Goal: Task Accomplishment & Management: Manage account settings

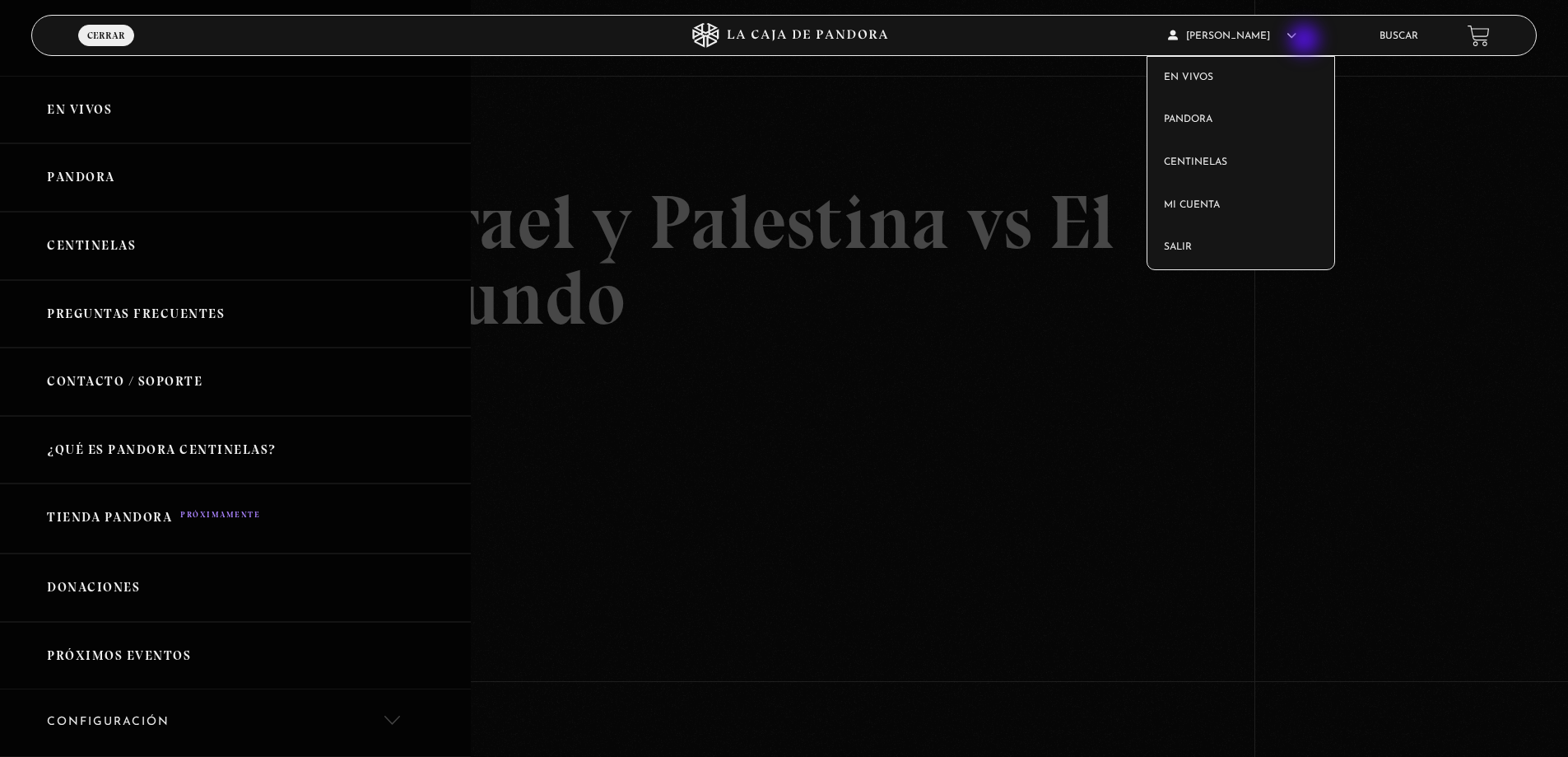
click at [1307, 41] on article "Roxy Salazar En vivos Pandora Centinelas Mi cuenta Salir" at bounding box center [1262, 36] width 189 height 39
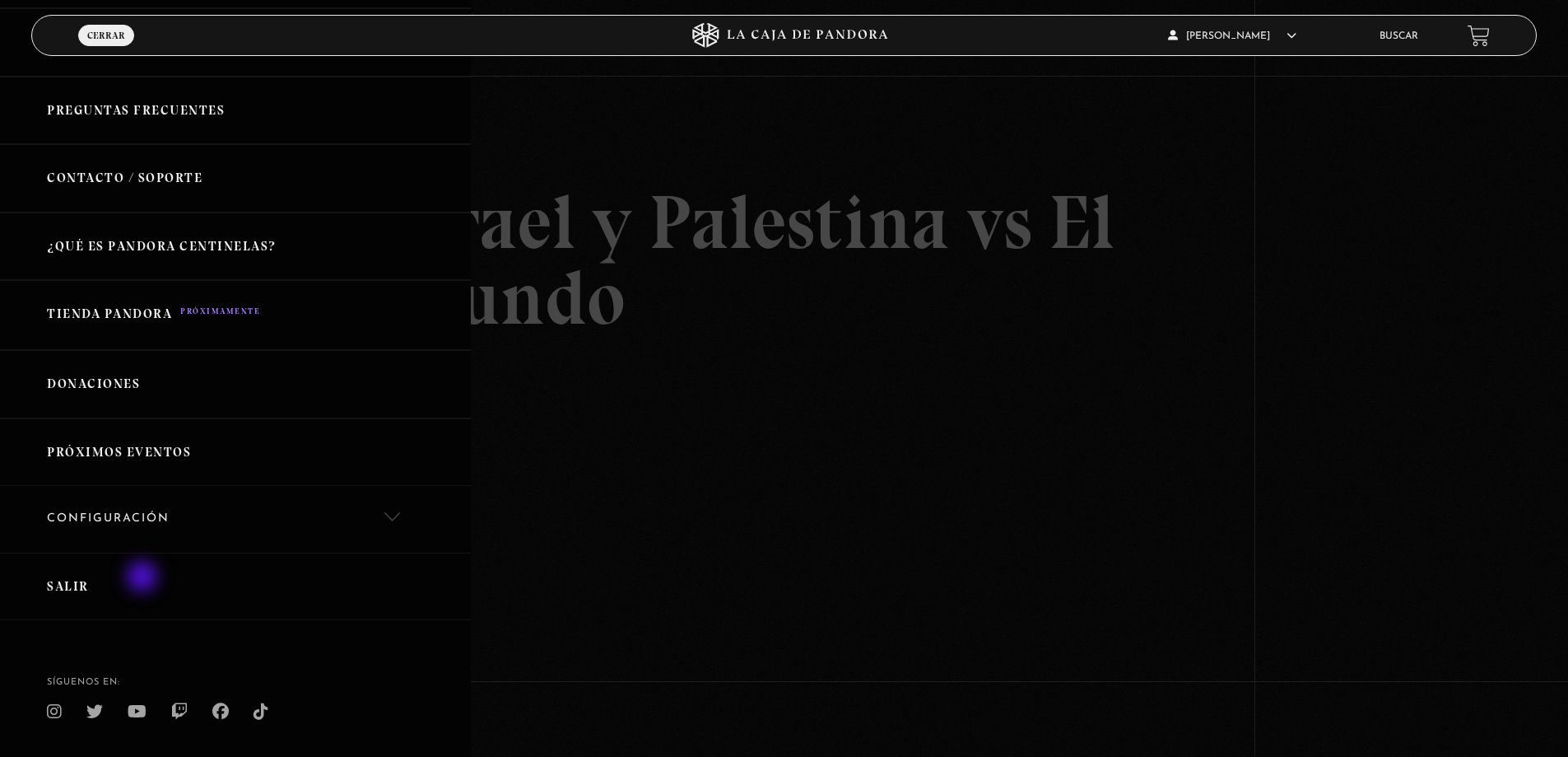
scroll to position [247, 0]
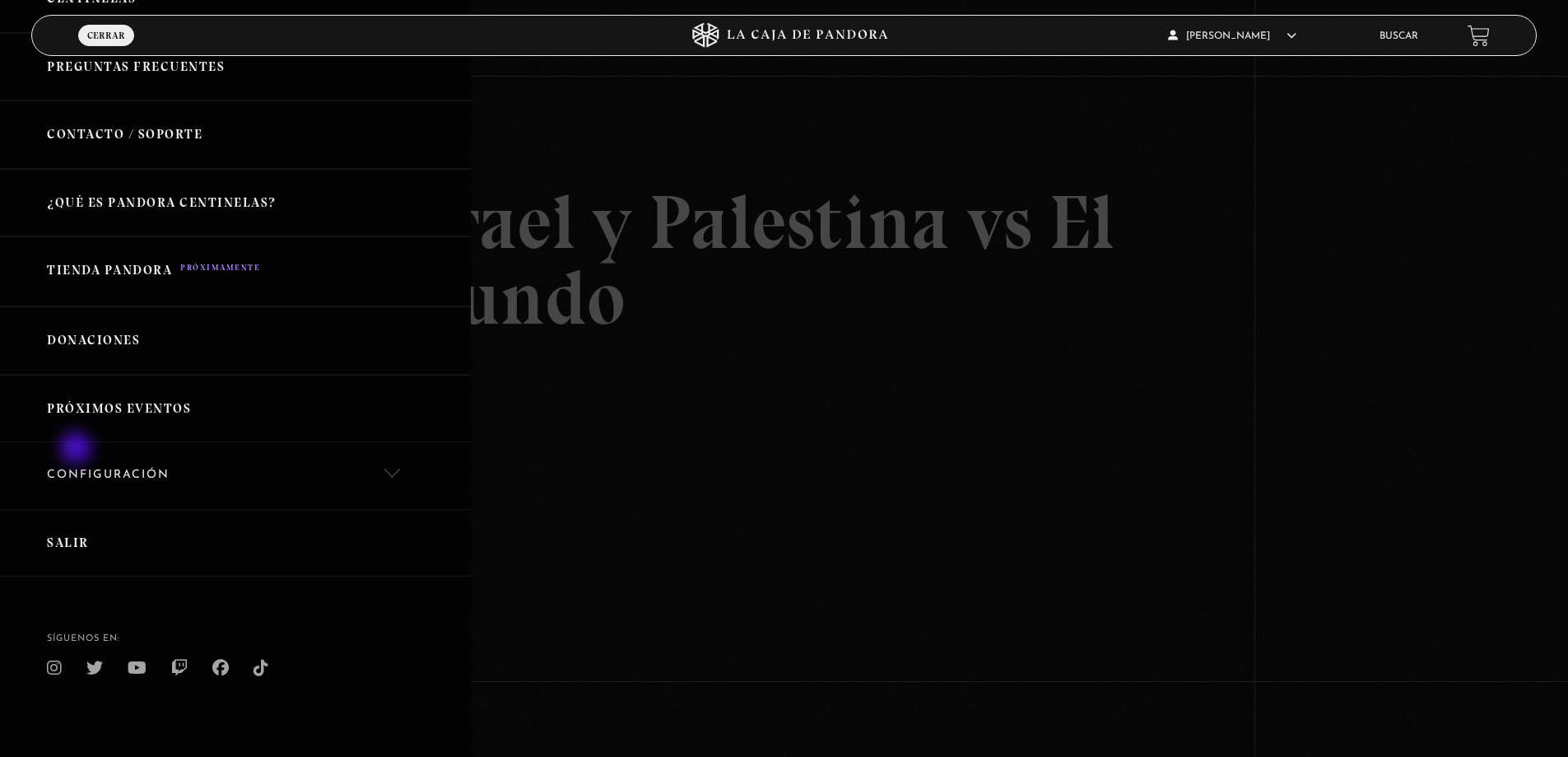
click at [78, 447] on link "Configuración" at bounding box center [235, 475] width 471 height 67
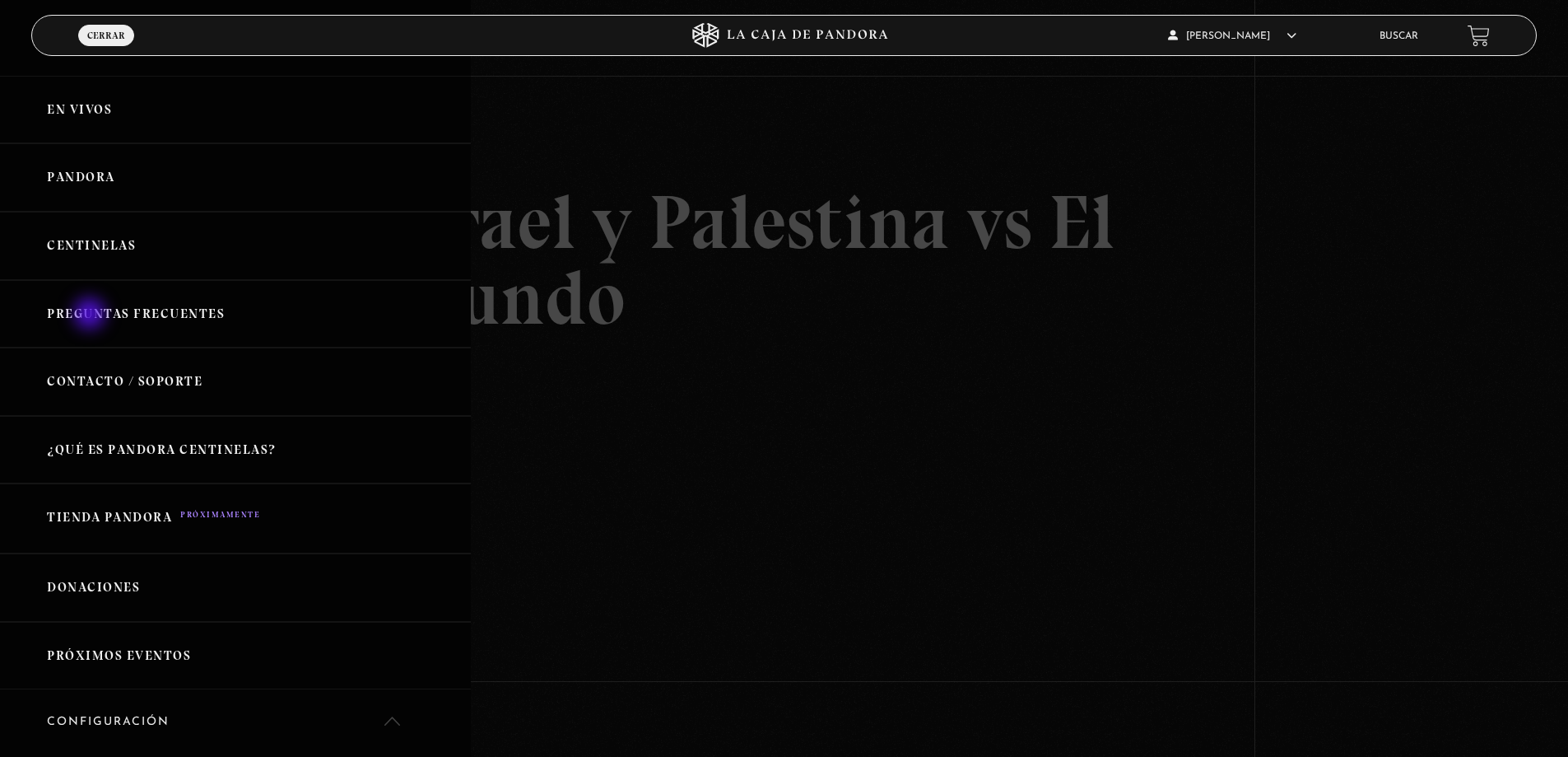
click at [91, 315] on link "Preguntas Frecuentes" at bounding box center [235, 314] width 471 height 69
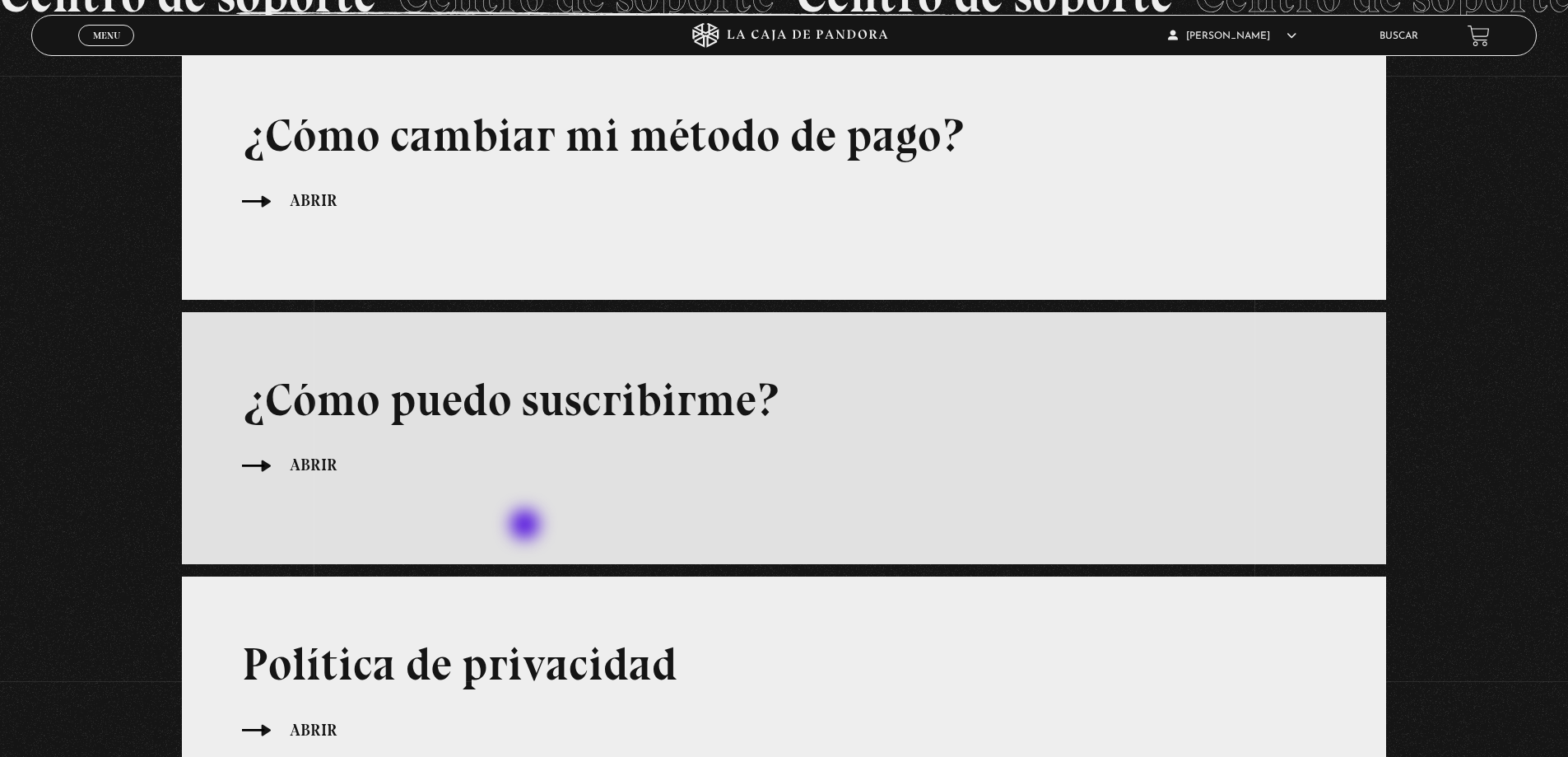
scroll to position [329, 0]
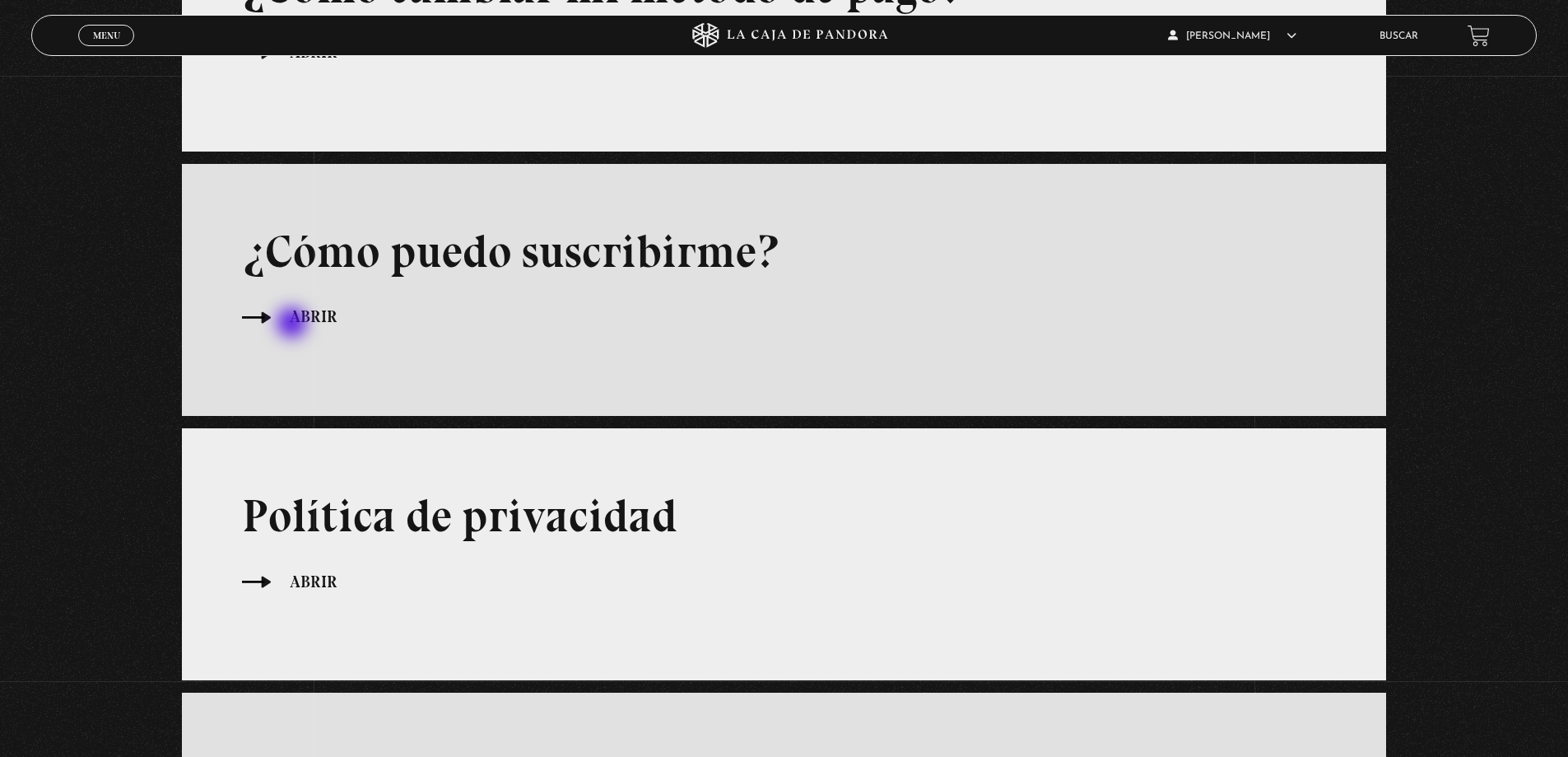
click at [293, 325] on span "Abrir" at bounding box center [314, 316] width 47 height 25
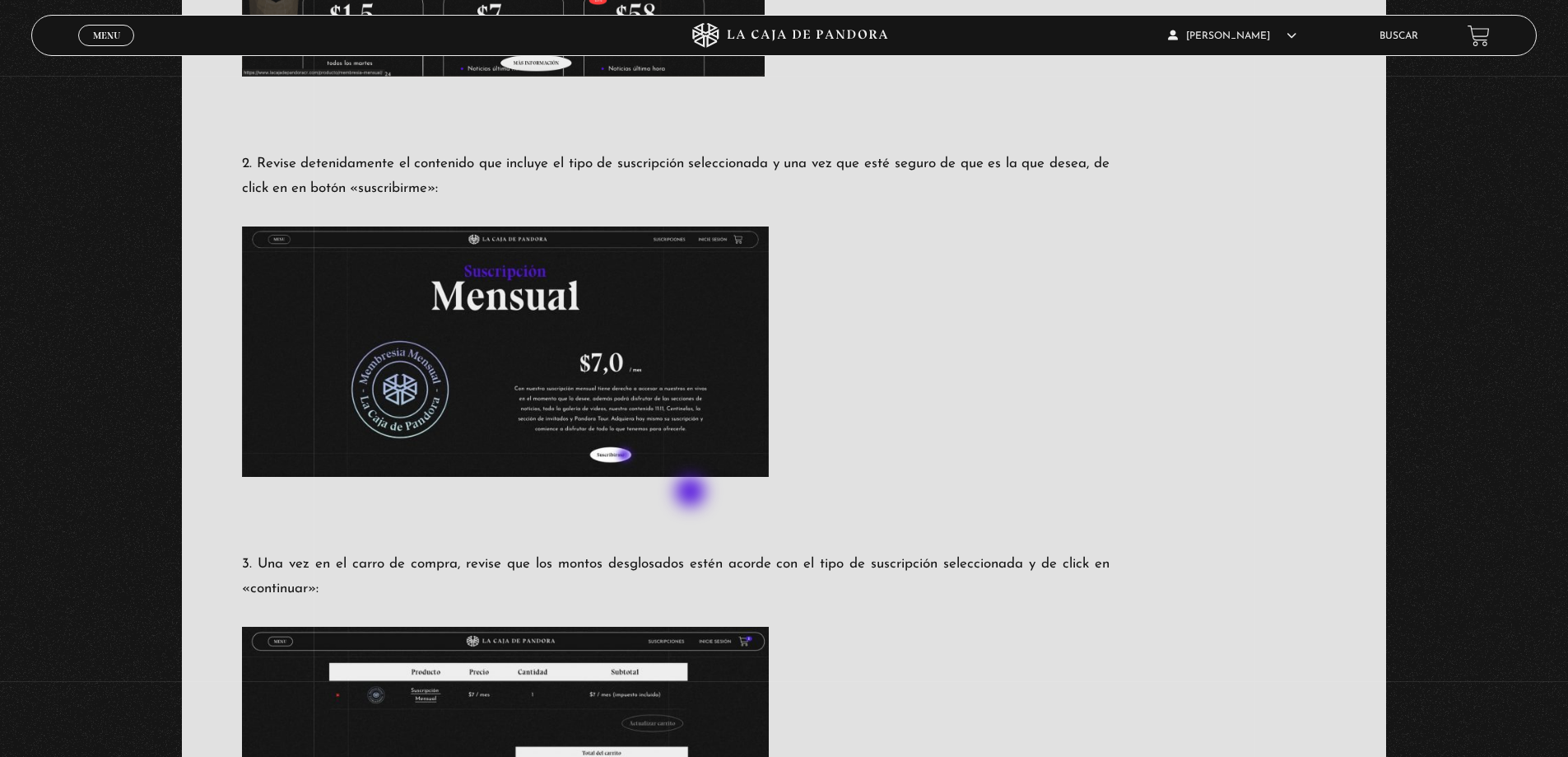
scroll to position [823, 0]
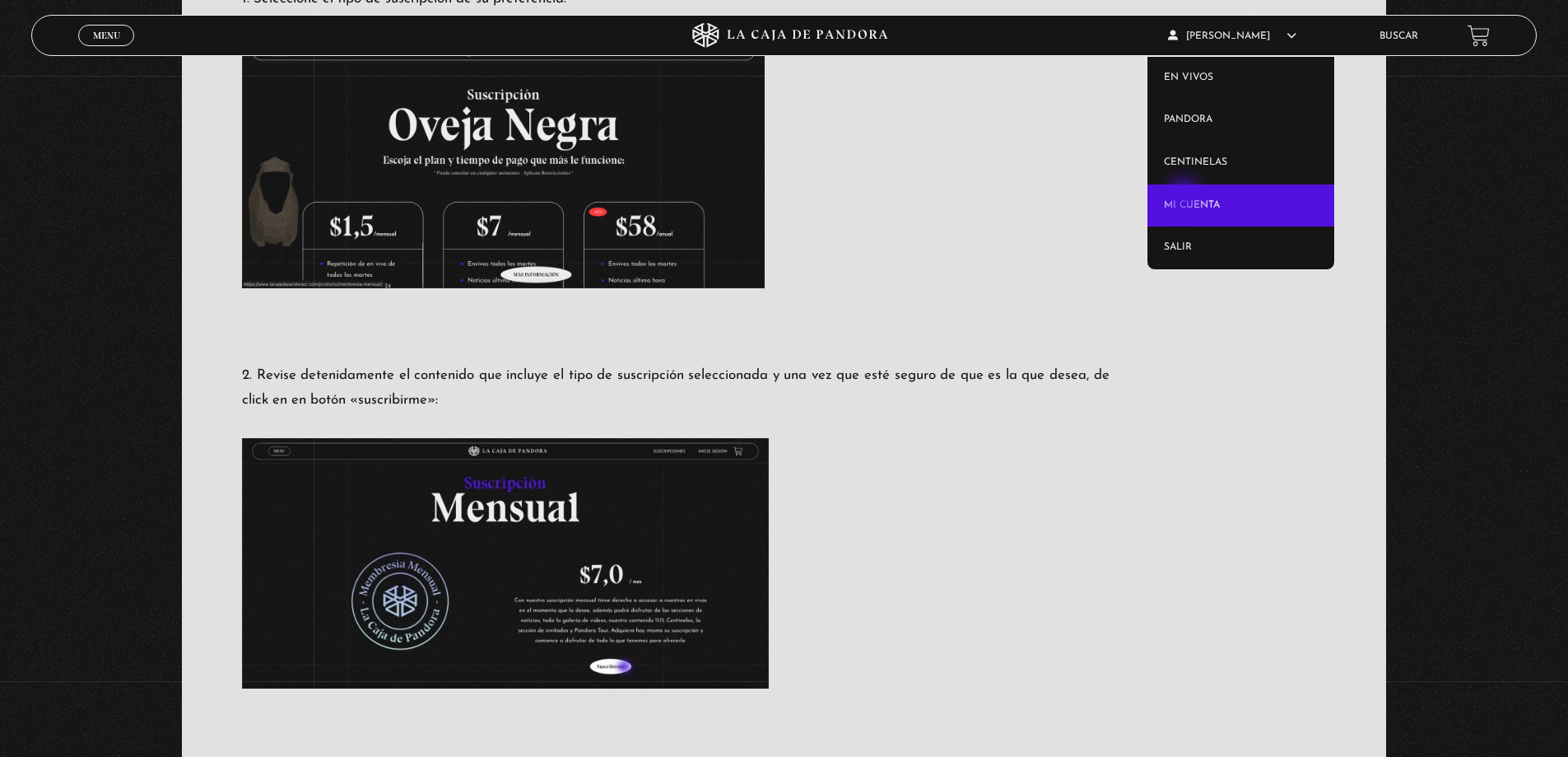
click at [1186, 196] on link "Mi cuenta" at bounding box center [1241, 206] width 187 height 43
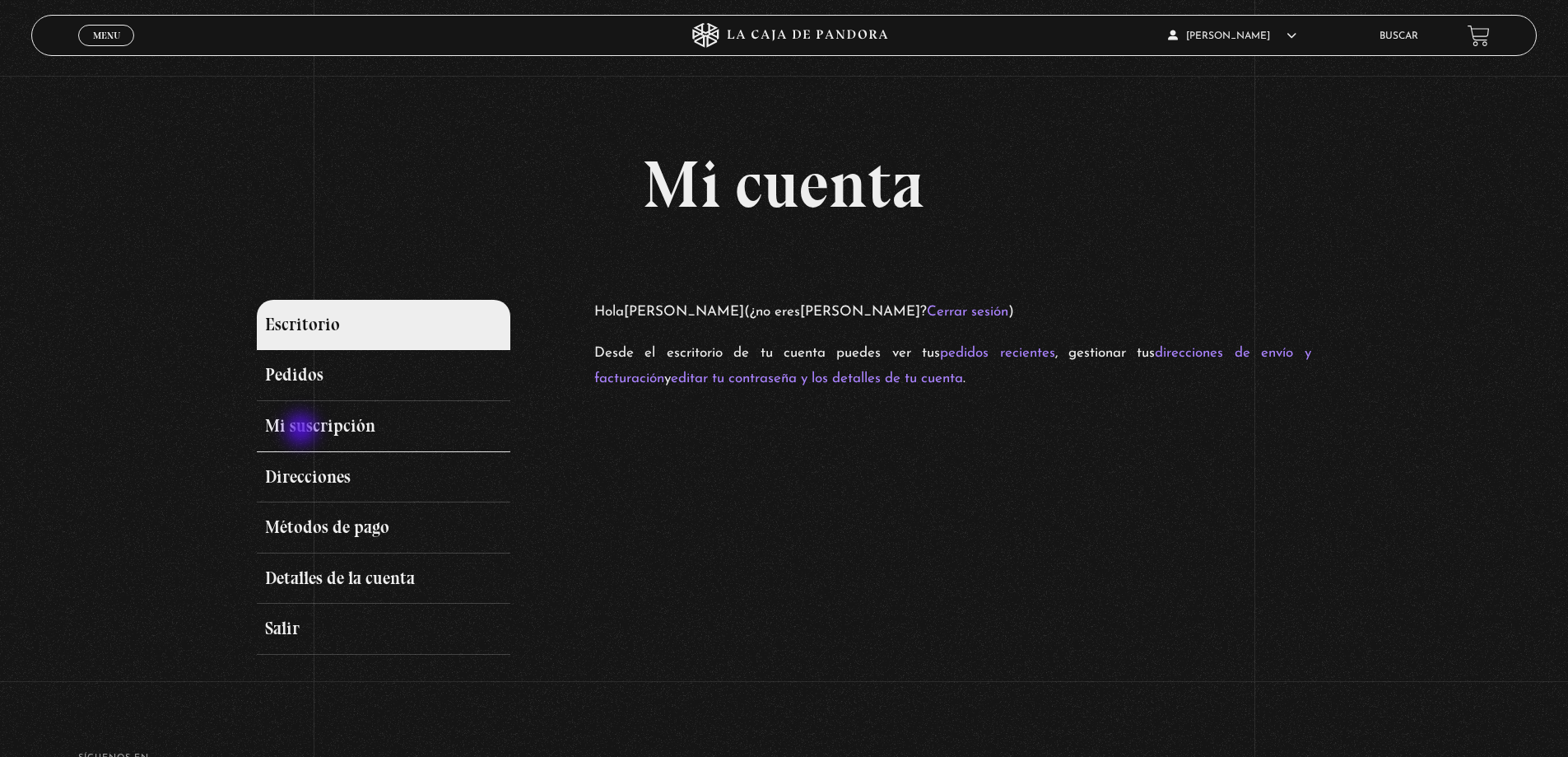
click at [303, 431] on link "Mi suscripción" at bounding box center [383, 426] width 253 height 51
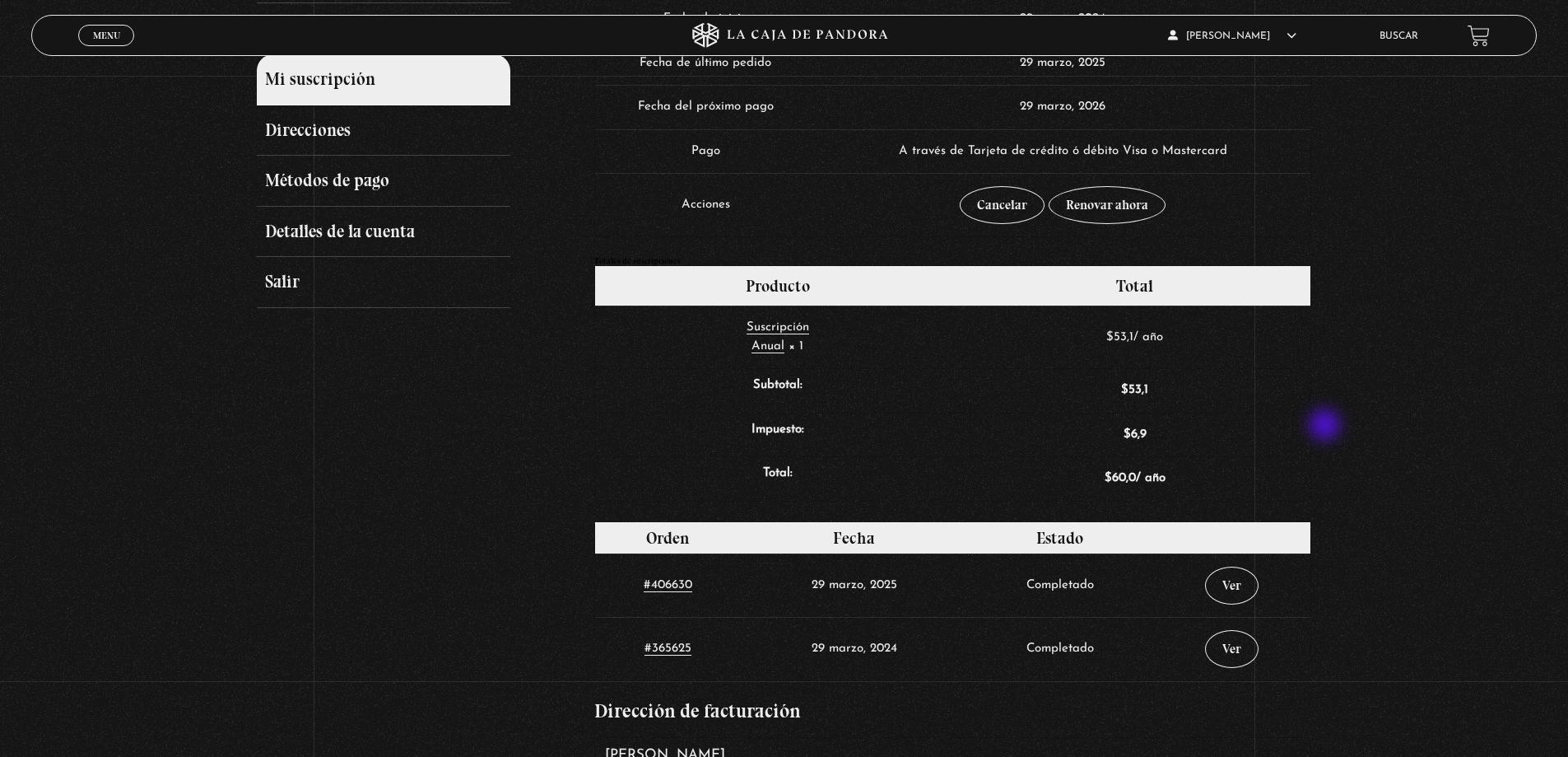
scroll to position [222, 0]
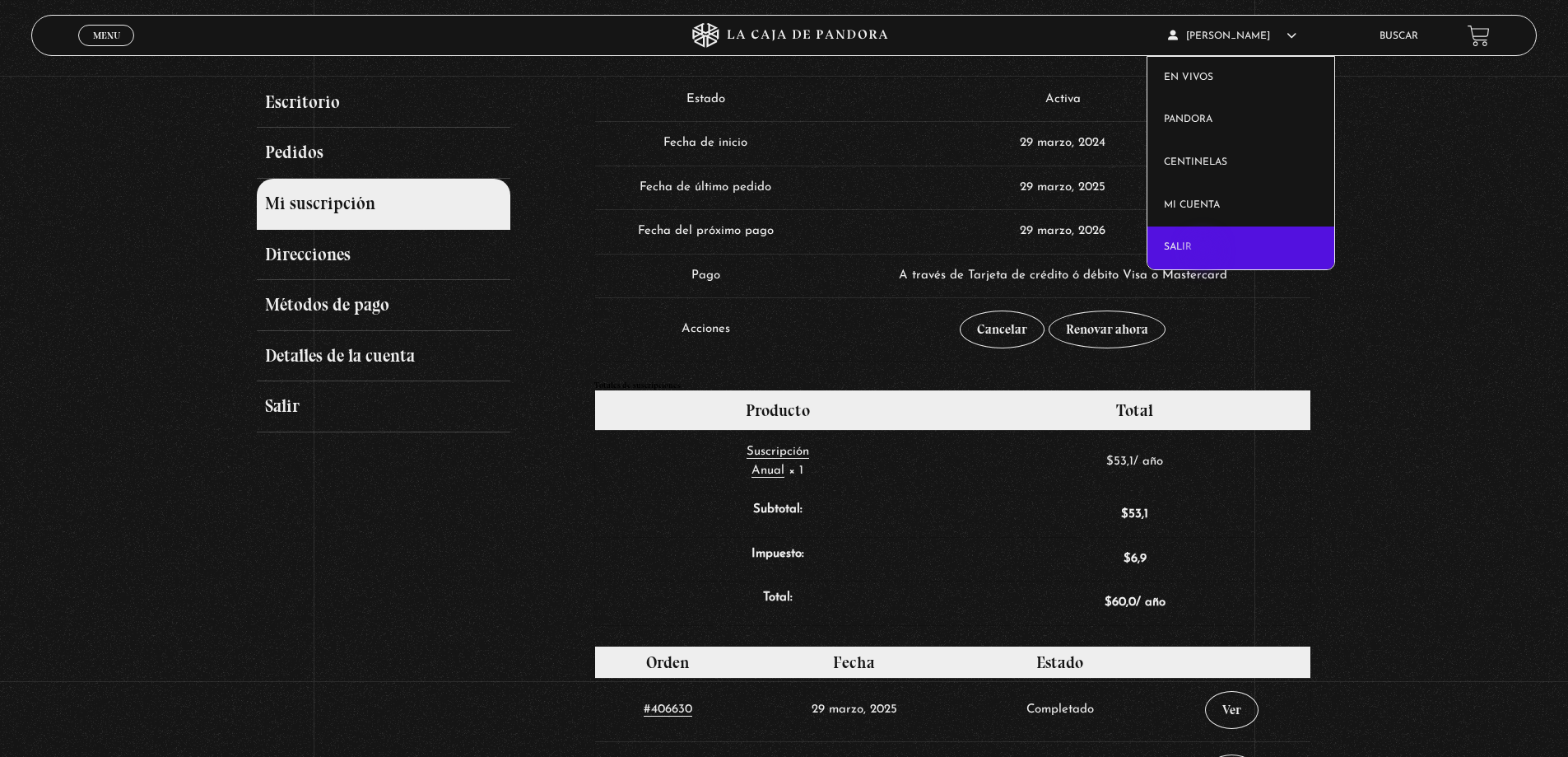
click at [1205, 253] on link "Salir" at bounding box center [1241, 248] width 187 height 43
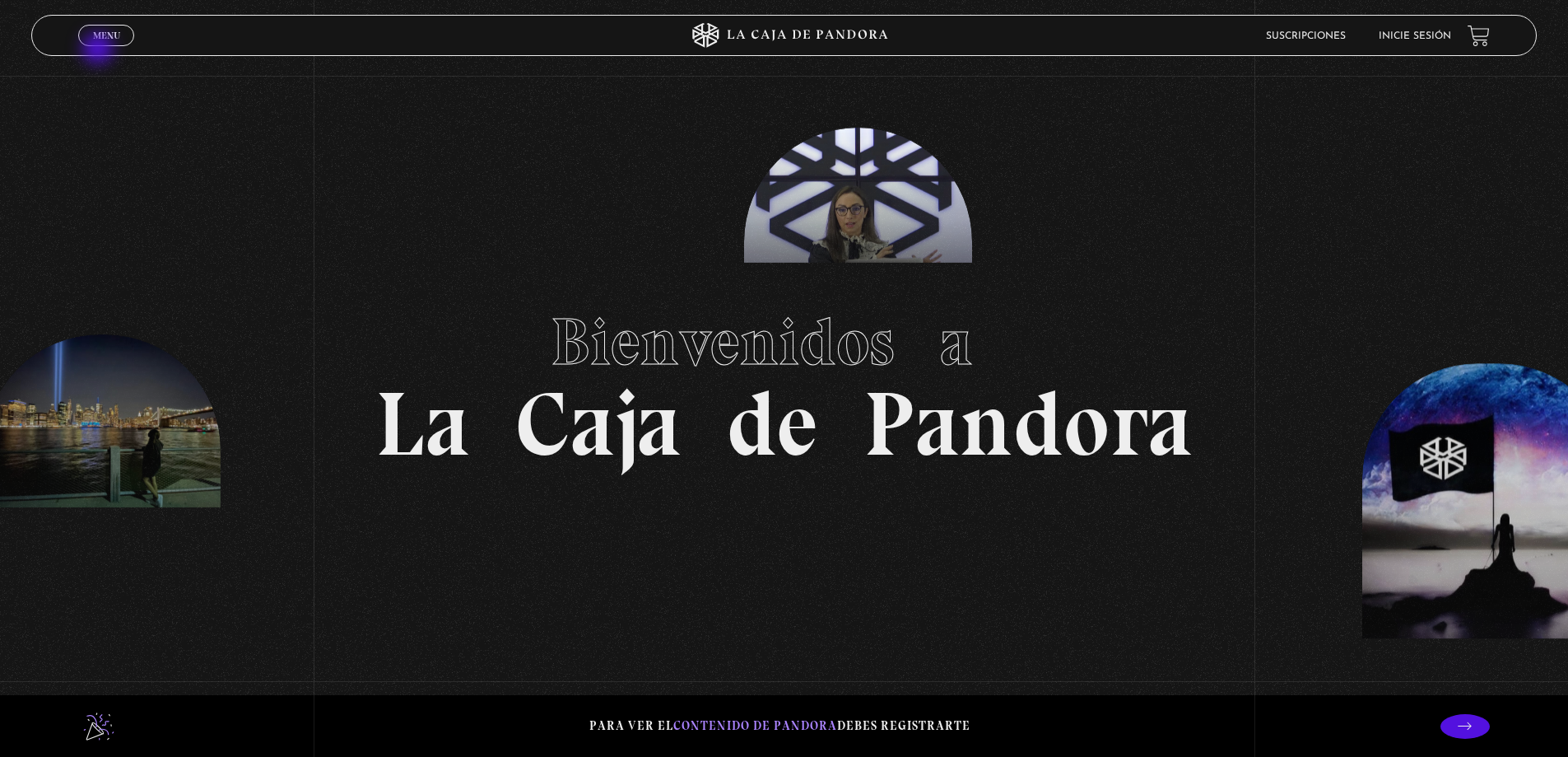
click at [100, 50] on div "Menu Cerrar" at bounding box center [313, 35] width 471 height 40
click at [101, 42] on link "Menu Cerrar" at bounding box center [106, 35] width 56 height 21
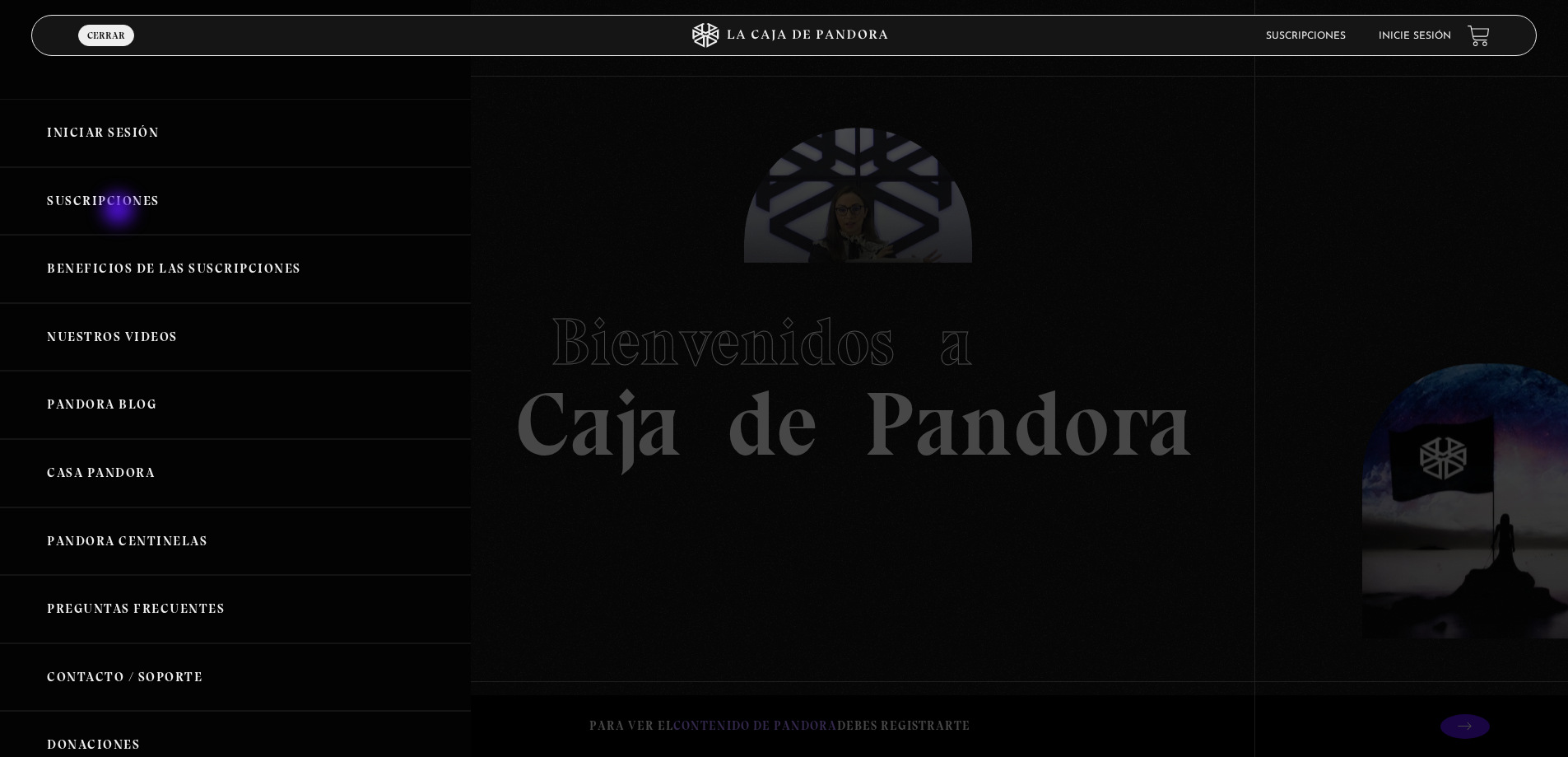
click at [120, 211] on link "Suscripciones" at bounding box center [235, 201] width 471 height 69
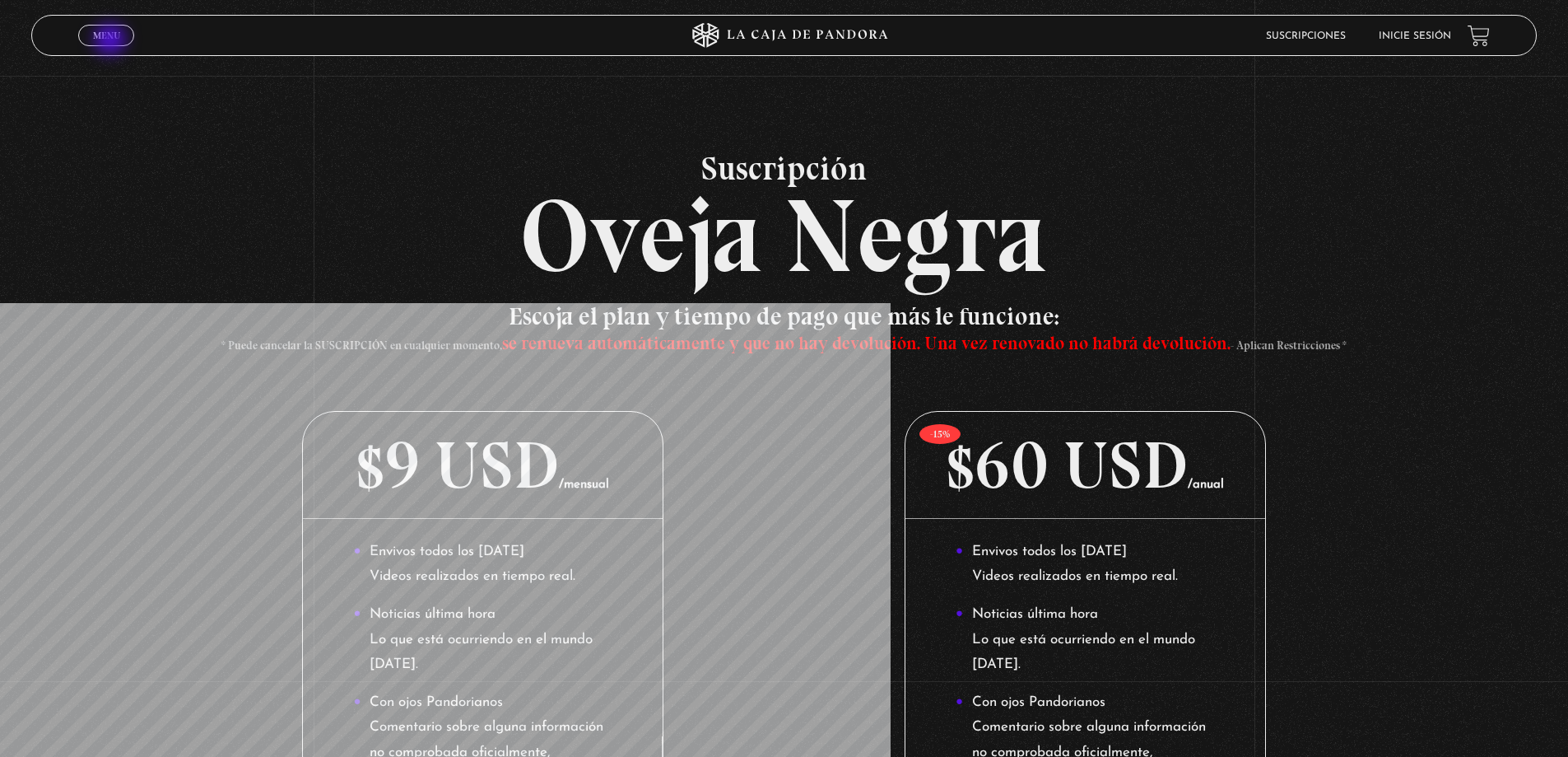
click at [112, 41] on span "Menu" at bounding box center [107, 36] width 27 height 10
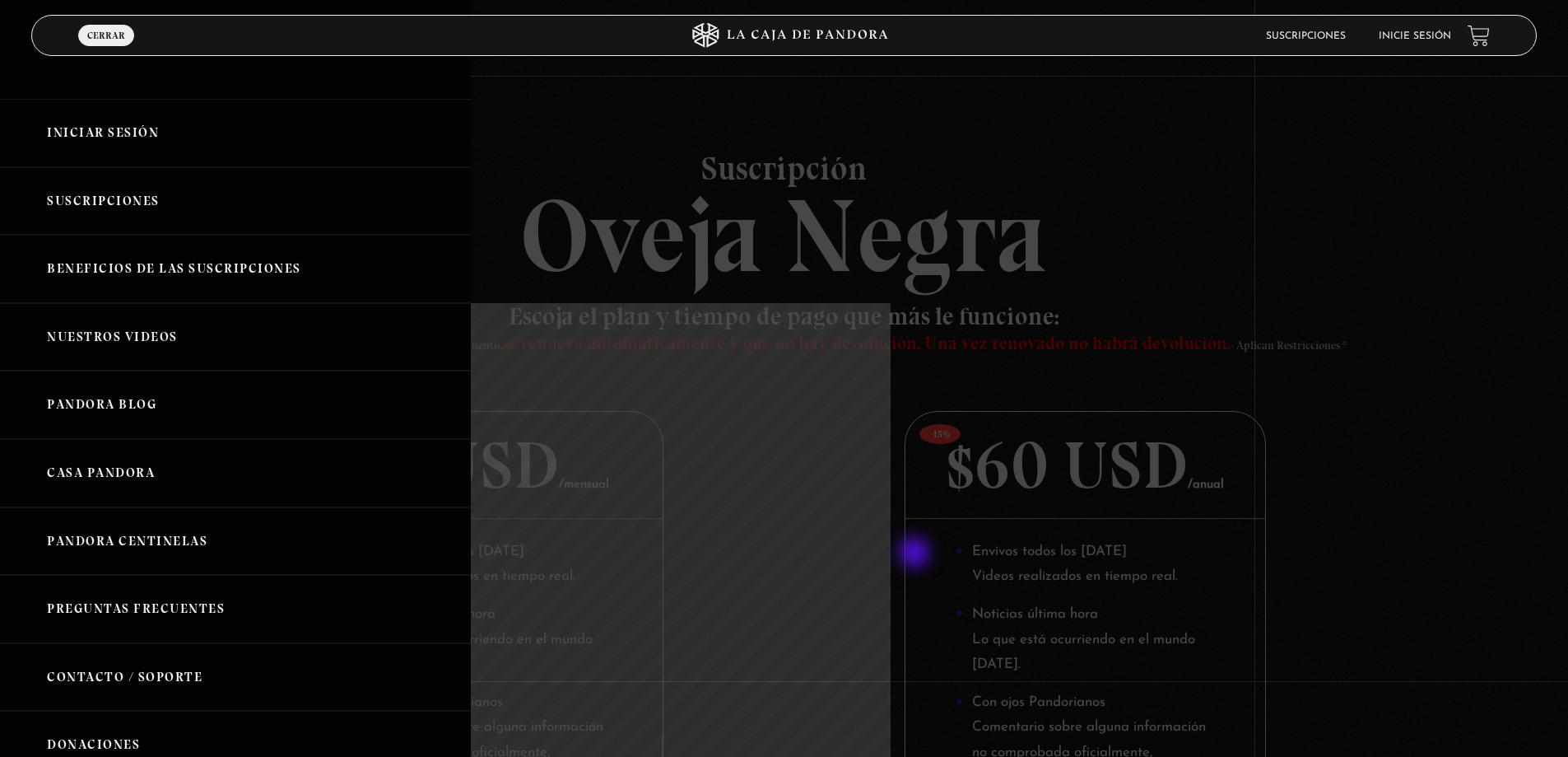
click at [916, 554] on div at bounding box center [784, 378] width 1568 height 757
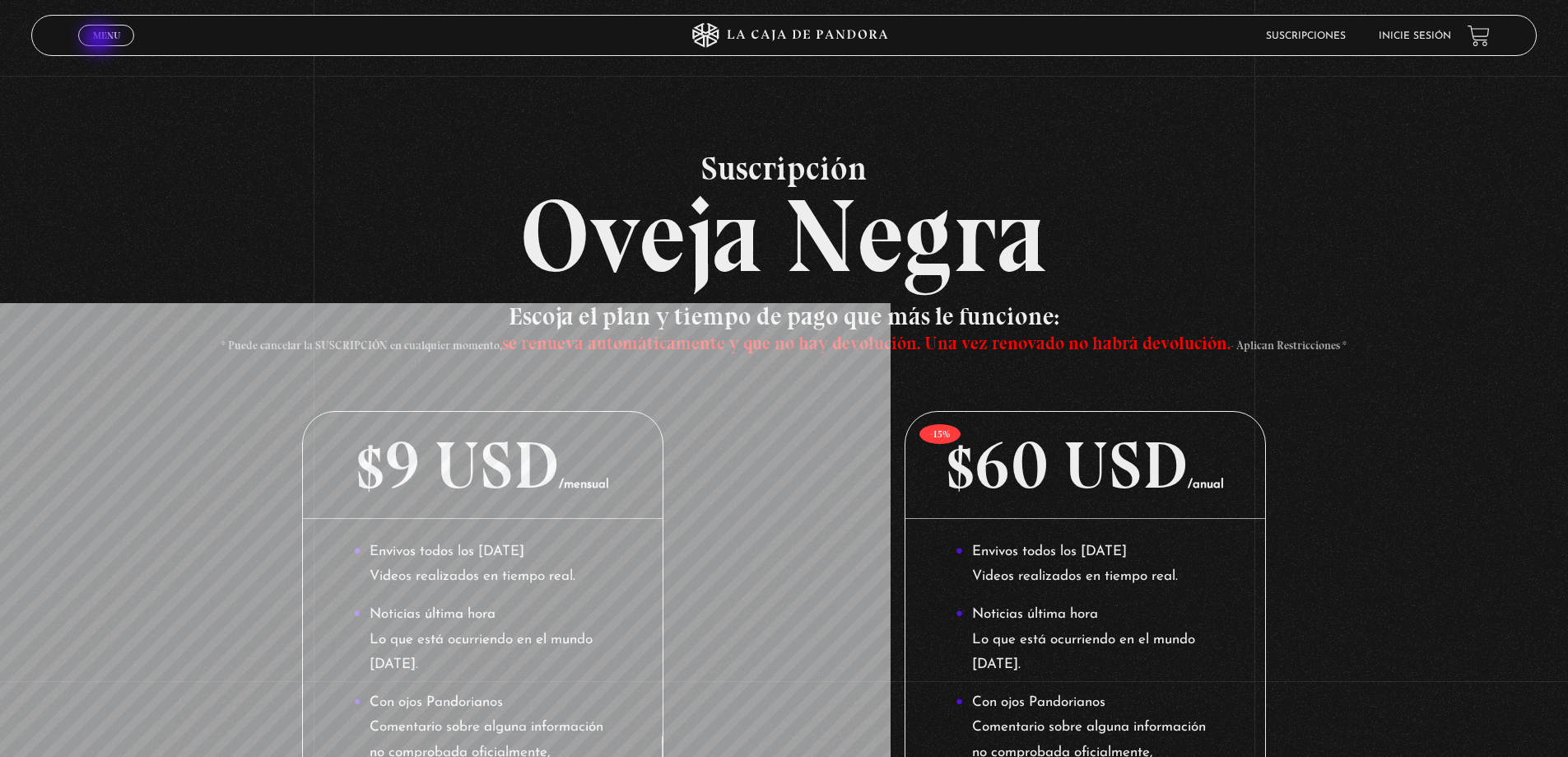
click at [101, 41] on span "Menu" at bounding box center [107, 36] width 27 height 10
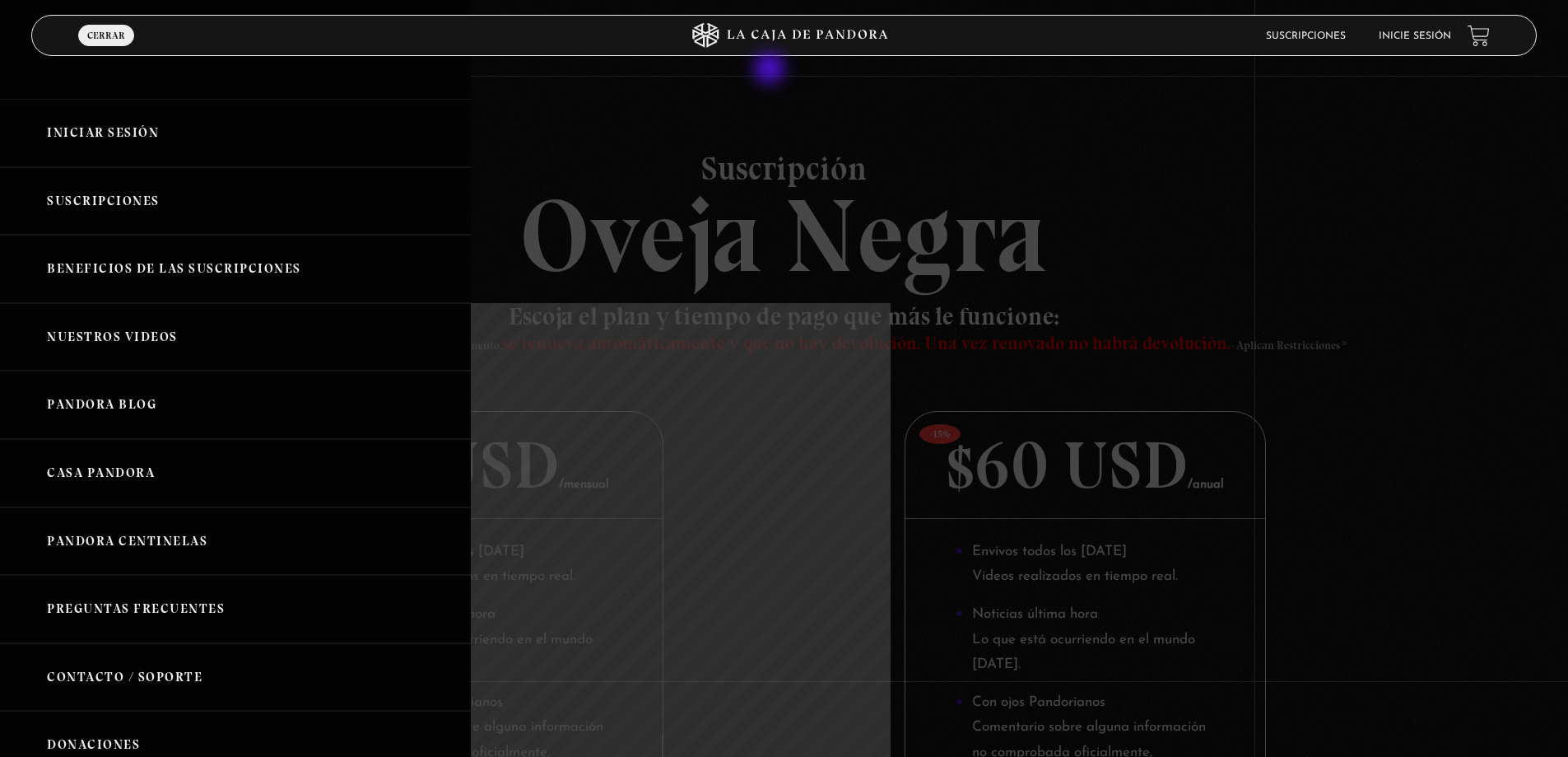
click at [812, 241] on div at bounding box center [784, 378] width 1568 height 757
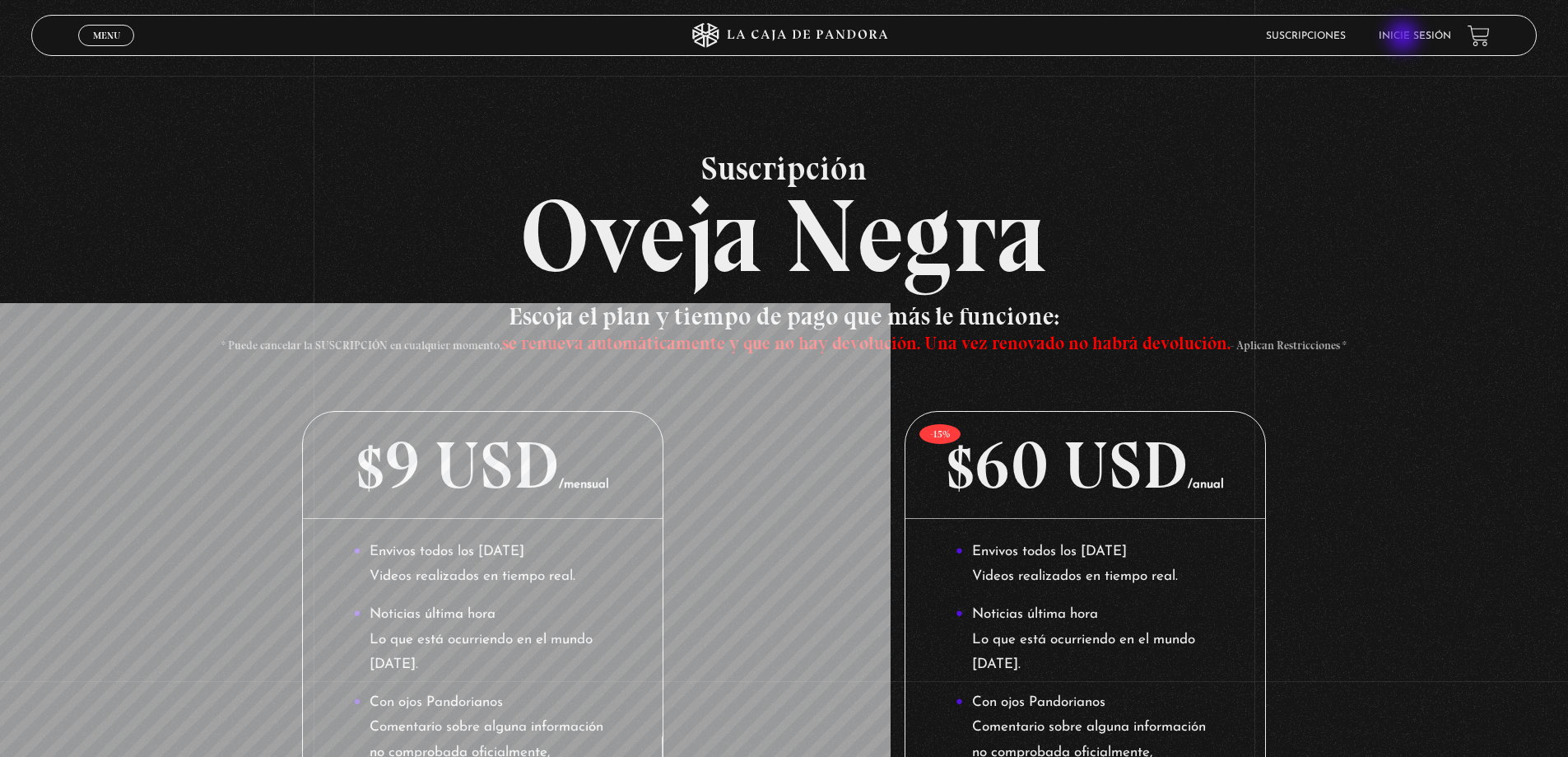
click at [1406, 37] on link "Inicie sesión" at bounding box center [1415, 36] width 73 height 10
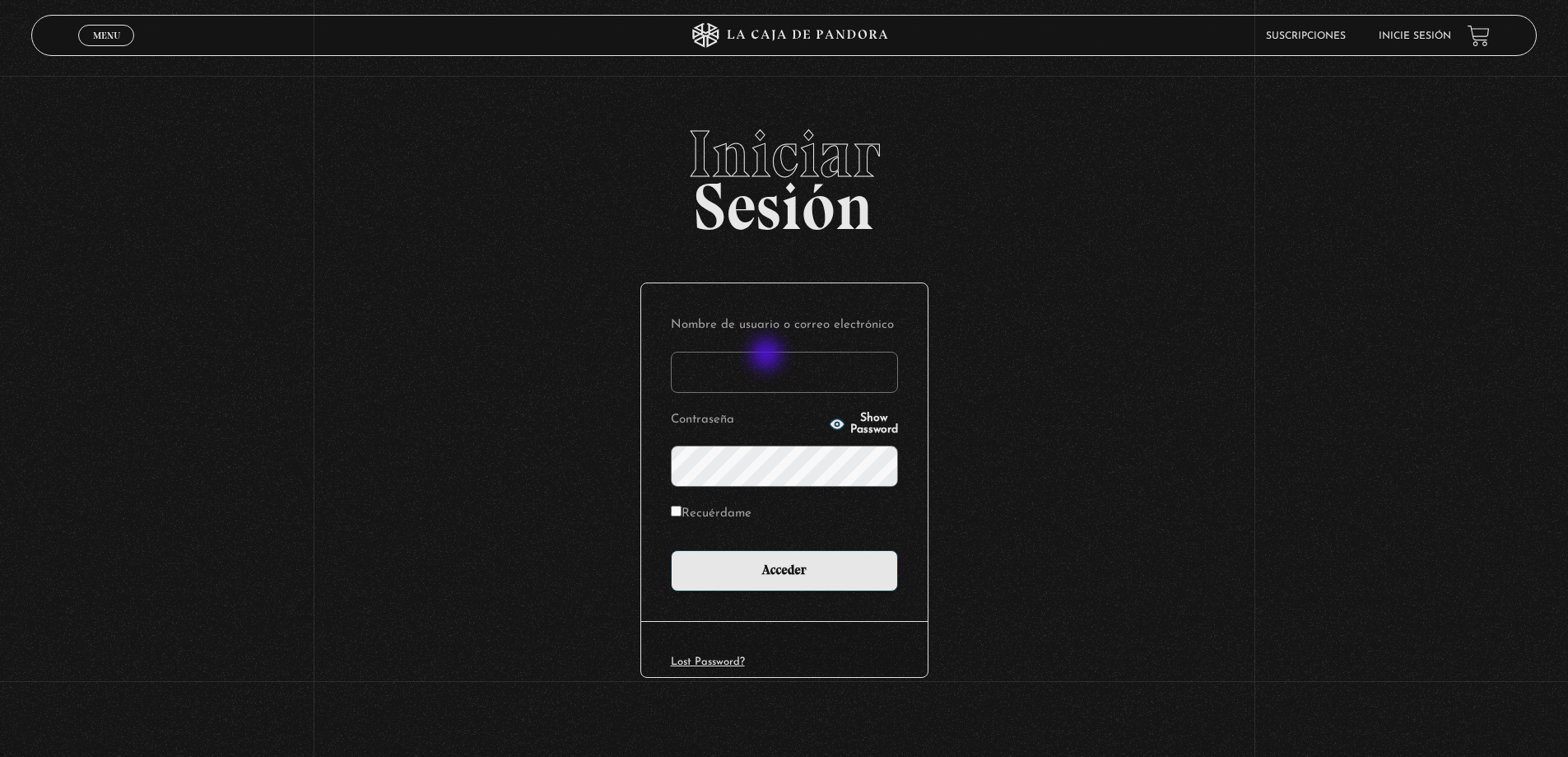
click at [764, 361] on input "Nombre de usuario o correo electrónico" at bounding box center [784, 372] width 228 height 41
type input "roxy.alexa.s.v@gmail.com"
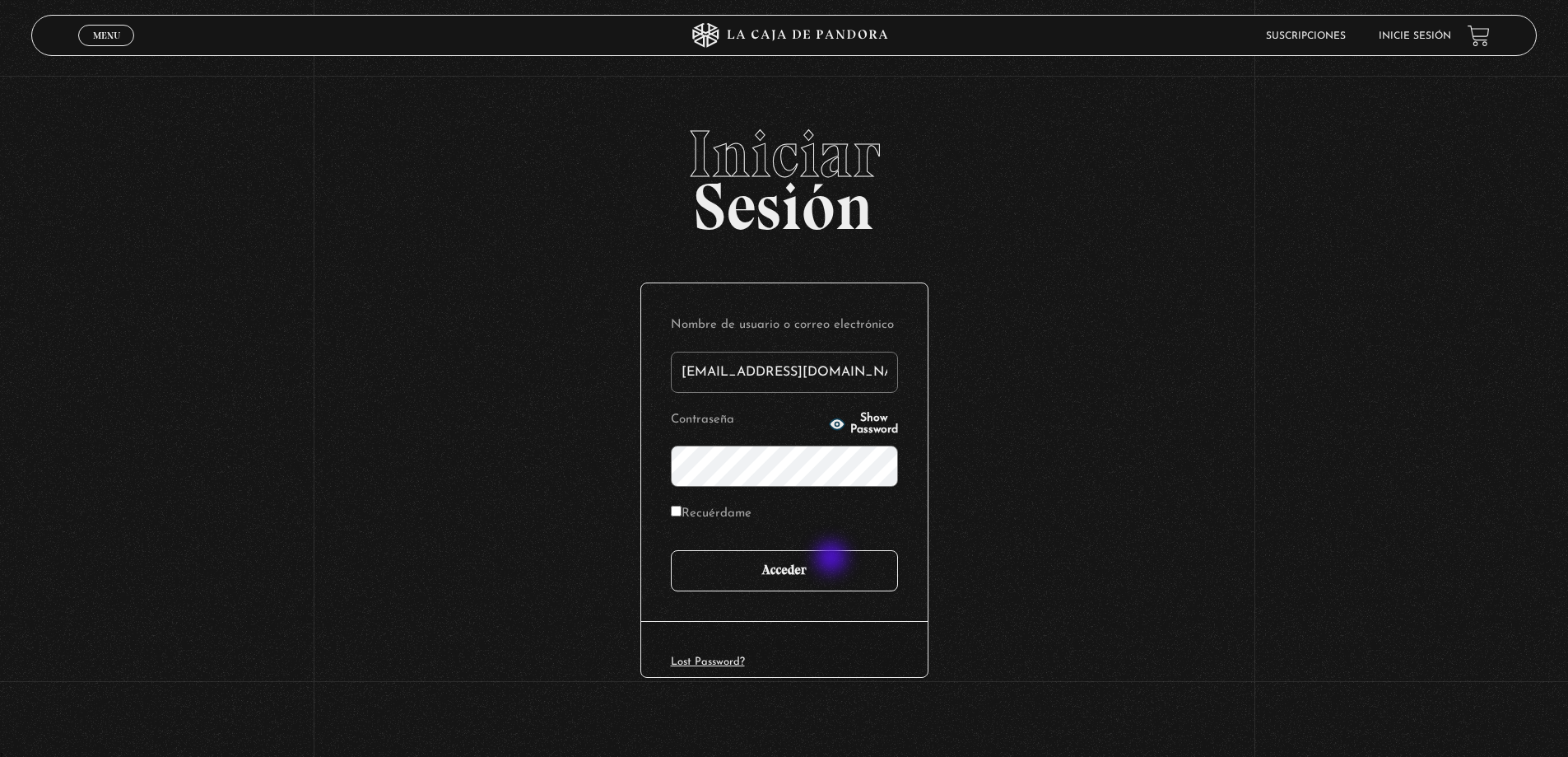
click at [831, 559] on input "Acceder" at bounding box center [784, 570] width 228 height 41
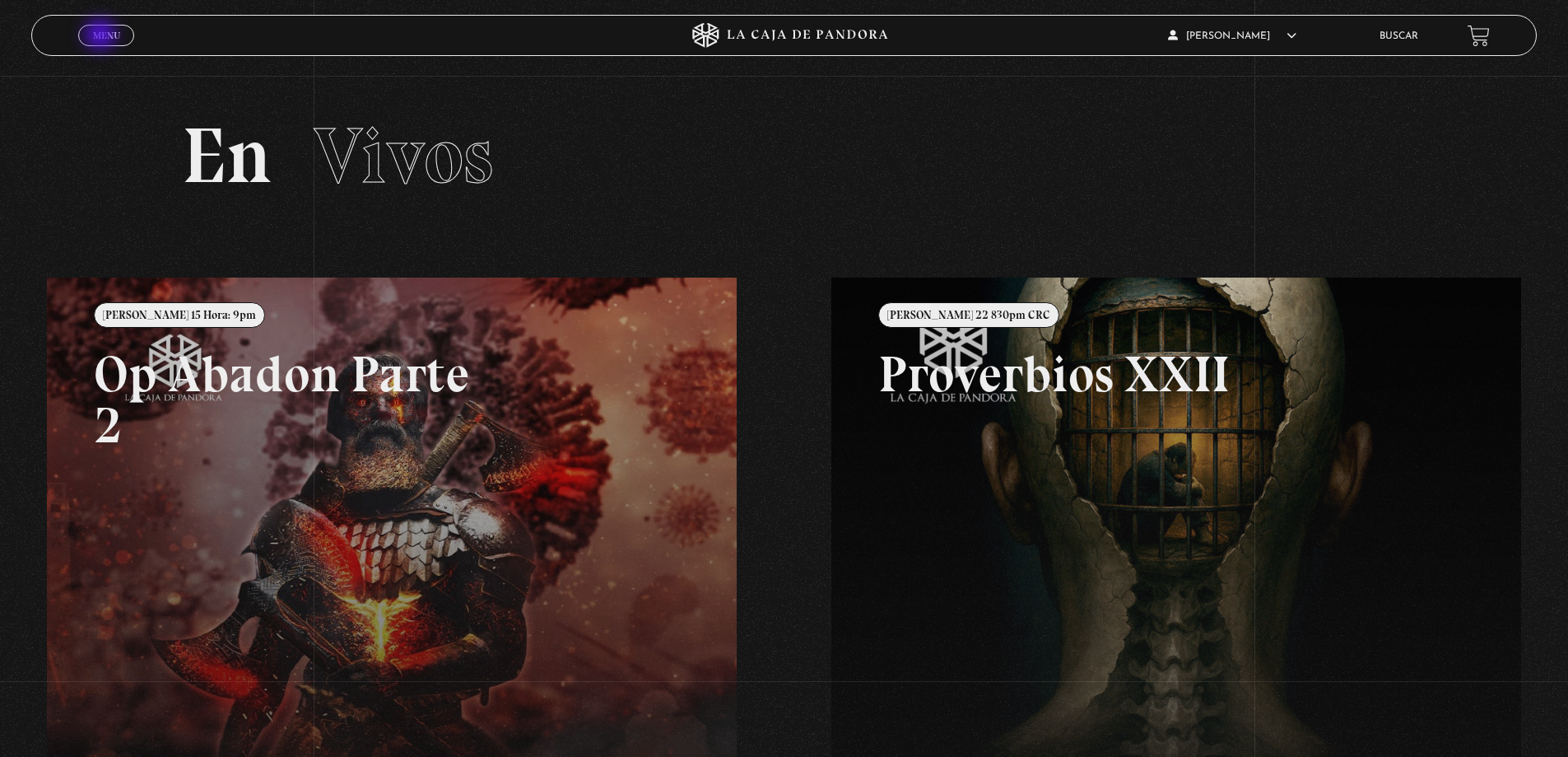
click at [102, 36] on span "Menu" at bounding box center [107, 36] width 27 height 10
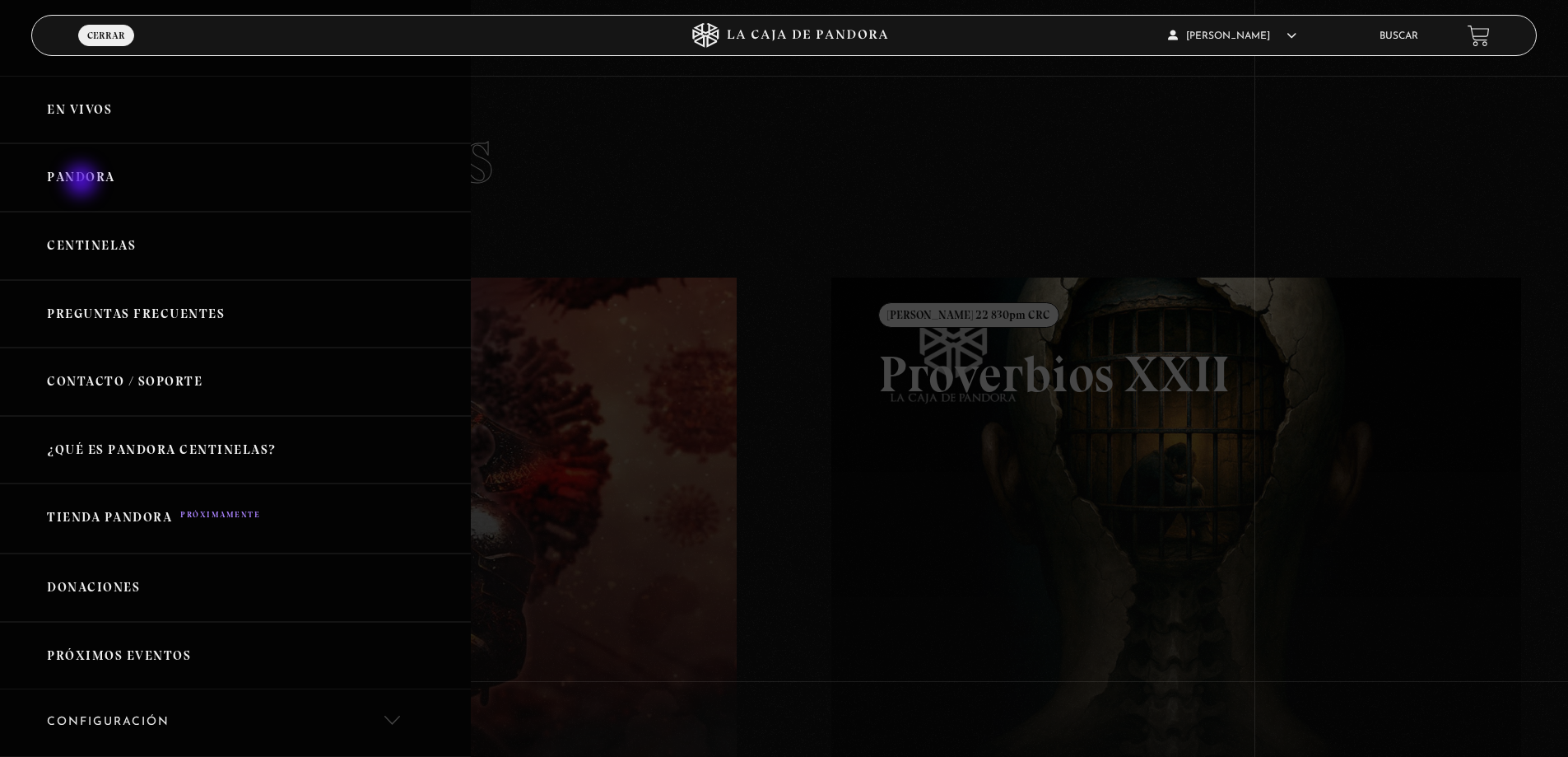
click at [83, 181] on link "Pandora" at bounding box center [235, 177] width 471 height 69
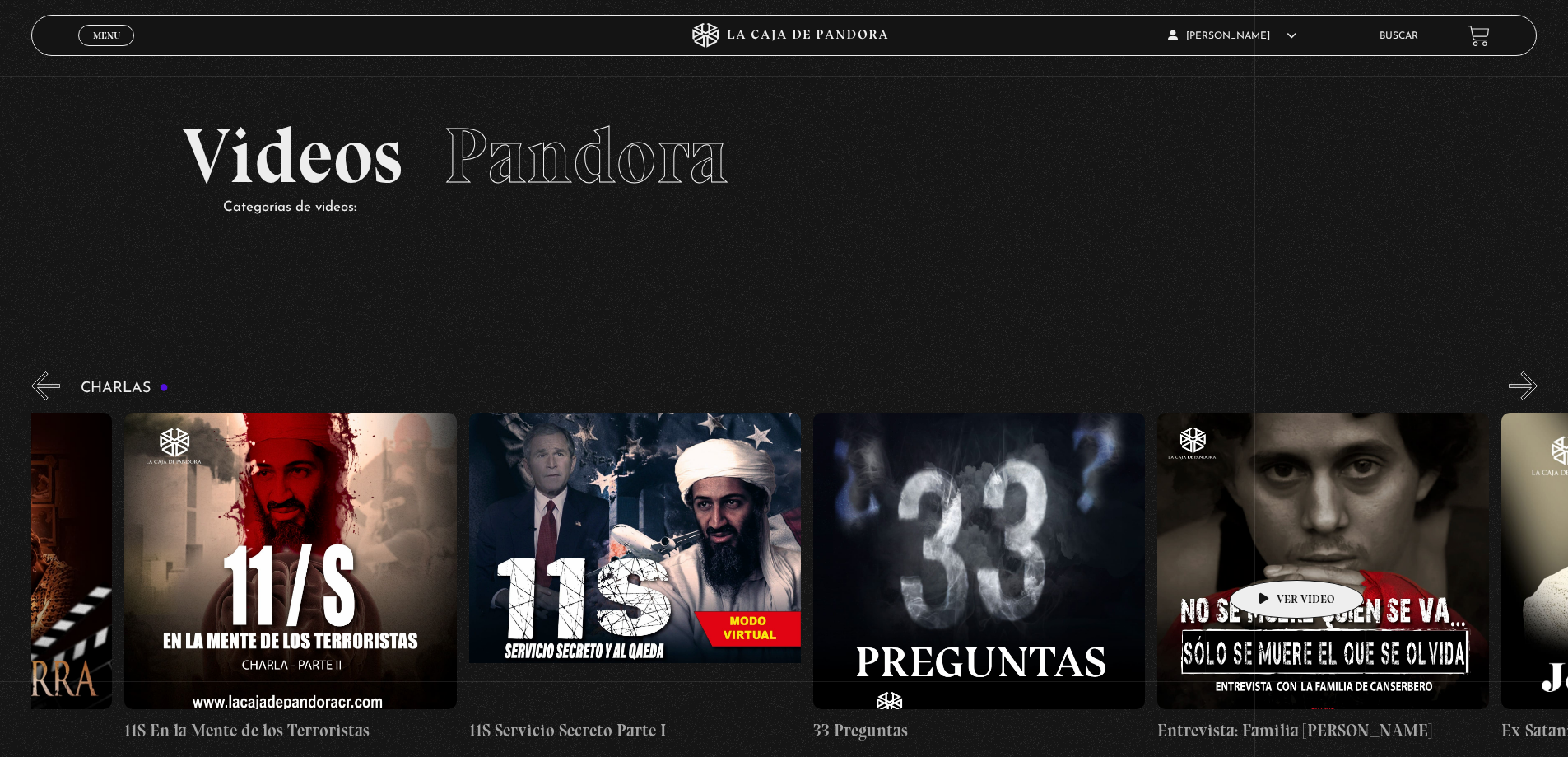
scroll to position [0, 288]
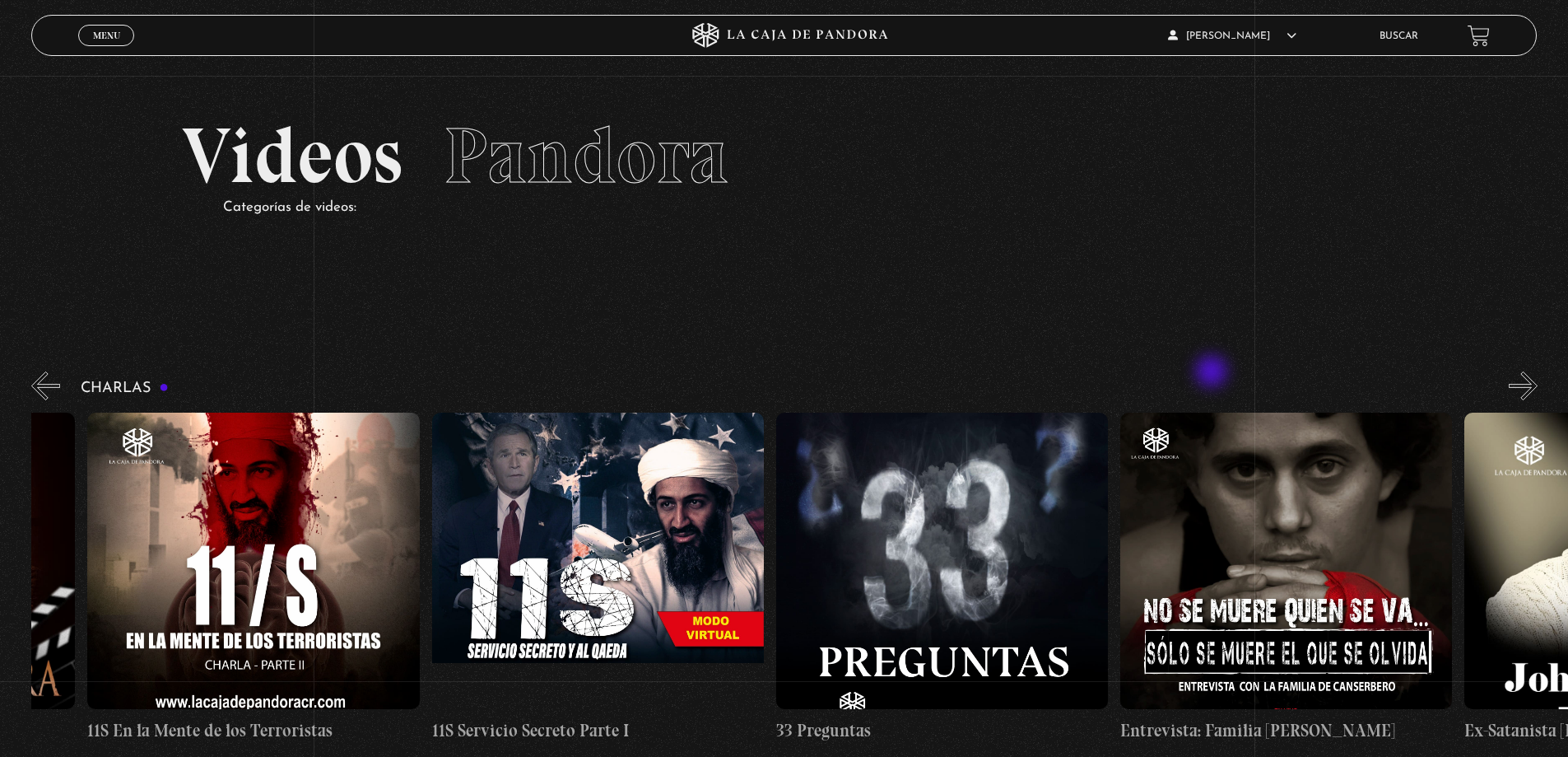
drag, startPoint x: 1283, startPoint y: 582, endPoint x: 1010, endPoint y: 398, distance: 329.2
click at [1020, 398] on div "Charlas Cuarto [PERSON_NAME] 11S En la Mente de los Terroristas 11S Servicio Se…" at bounding box center [799, 556] width 1537 height 376
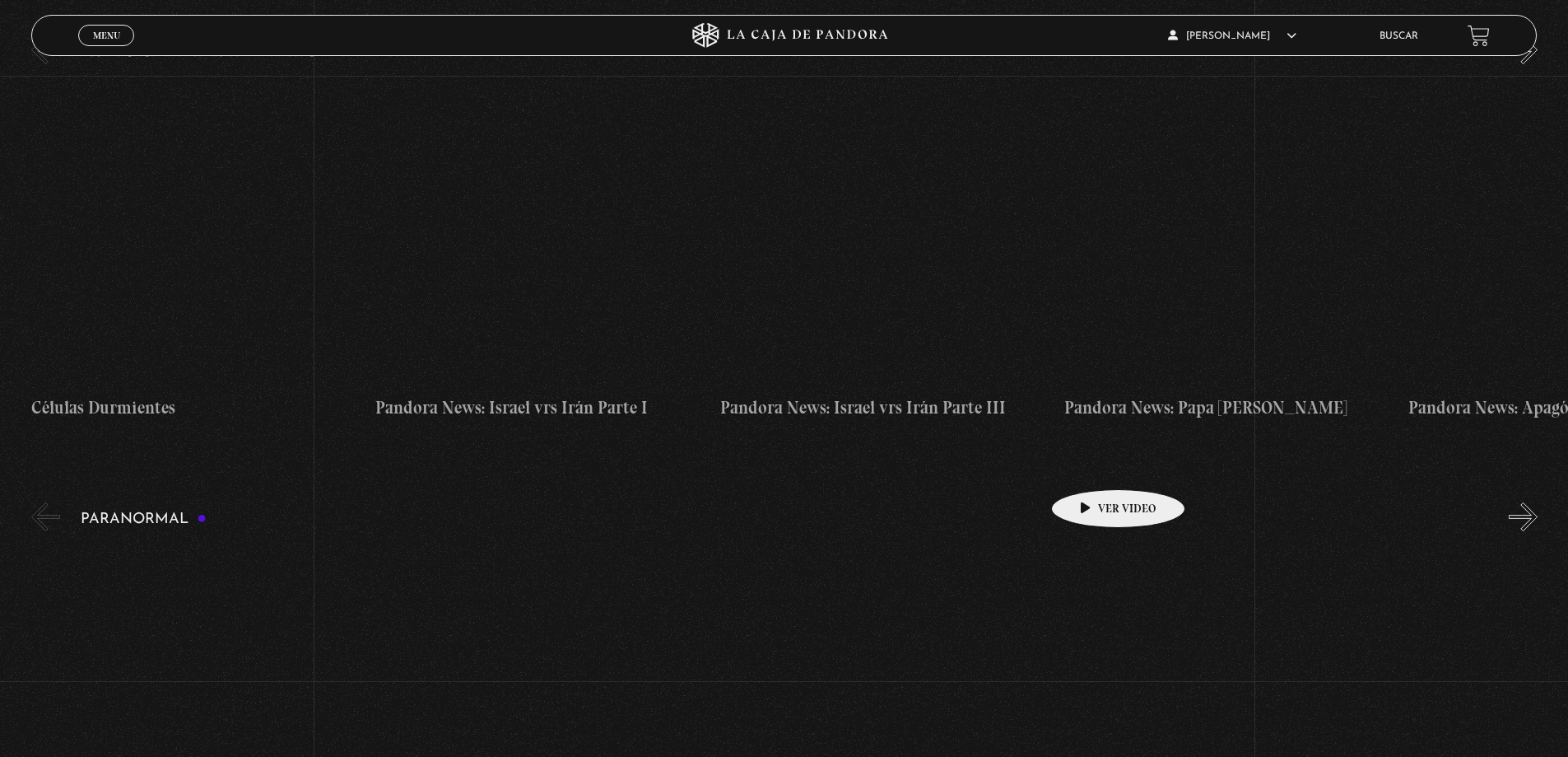
scroll to position [1070, 0]
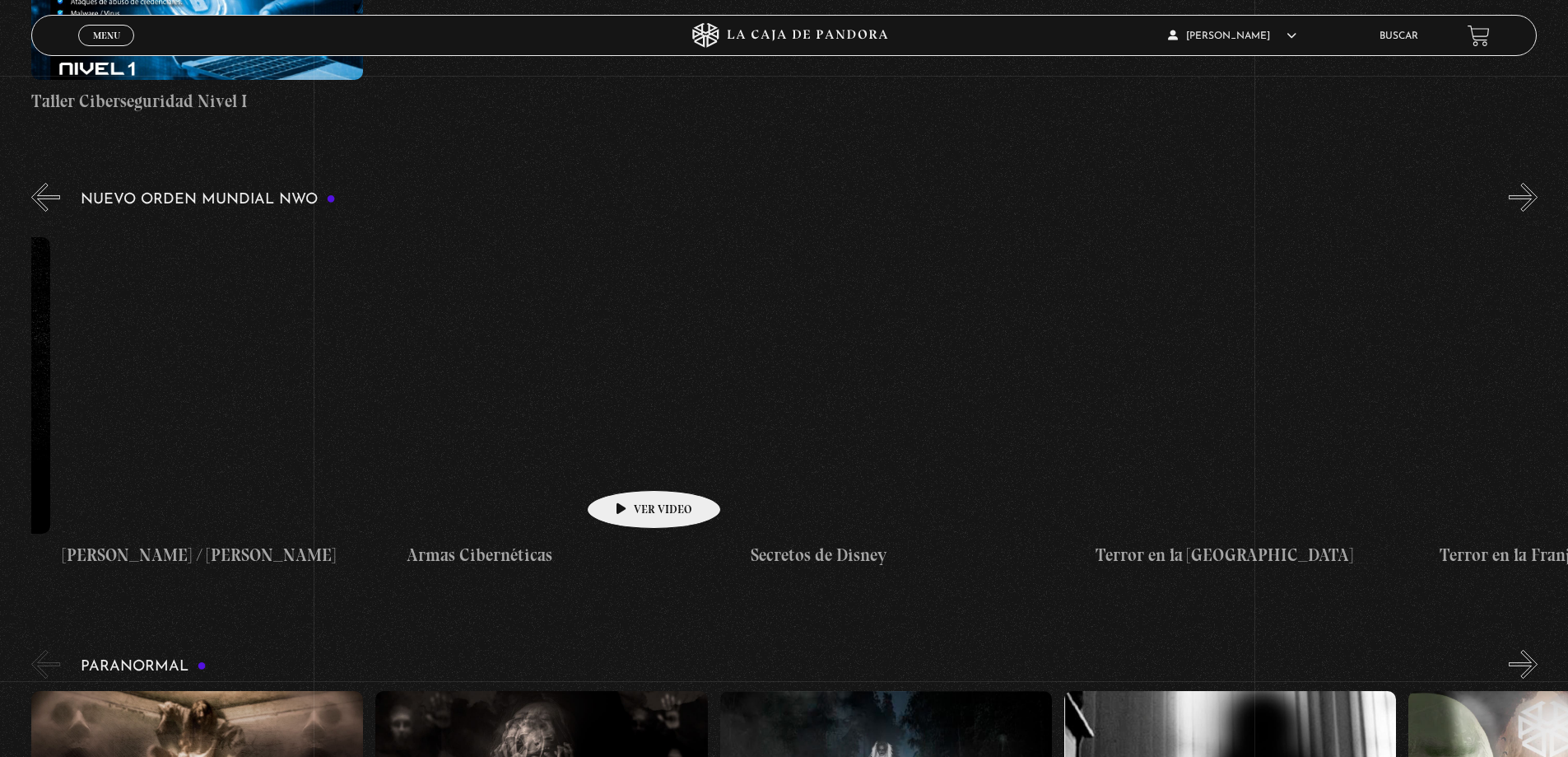
drag, startPoint x: 1331, startPoint y: 418, endPoint x: -588, endPoint y: 524, distance: 1921.9
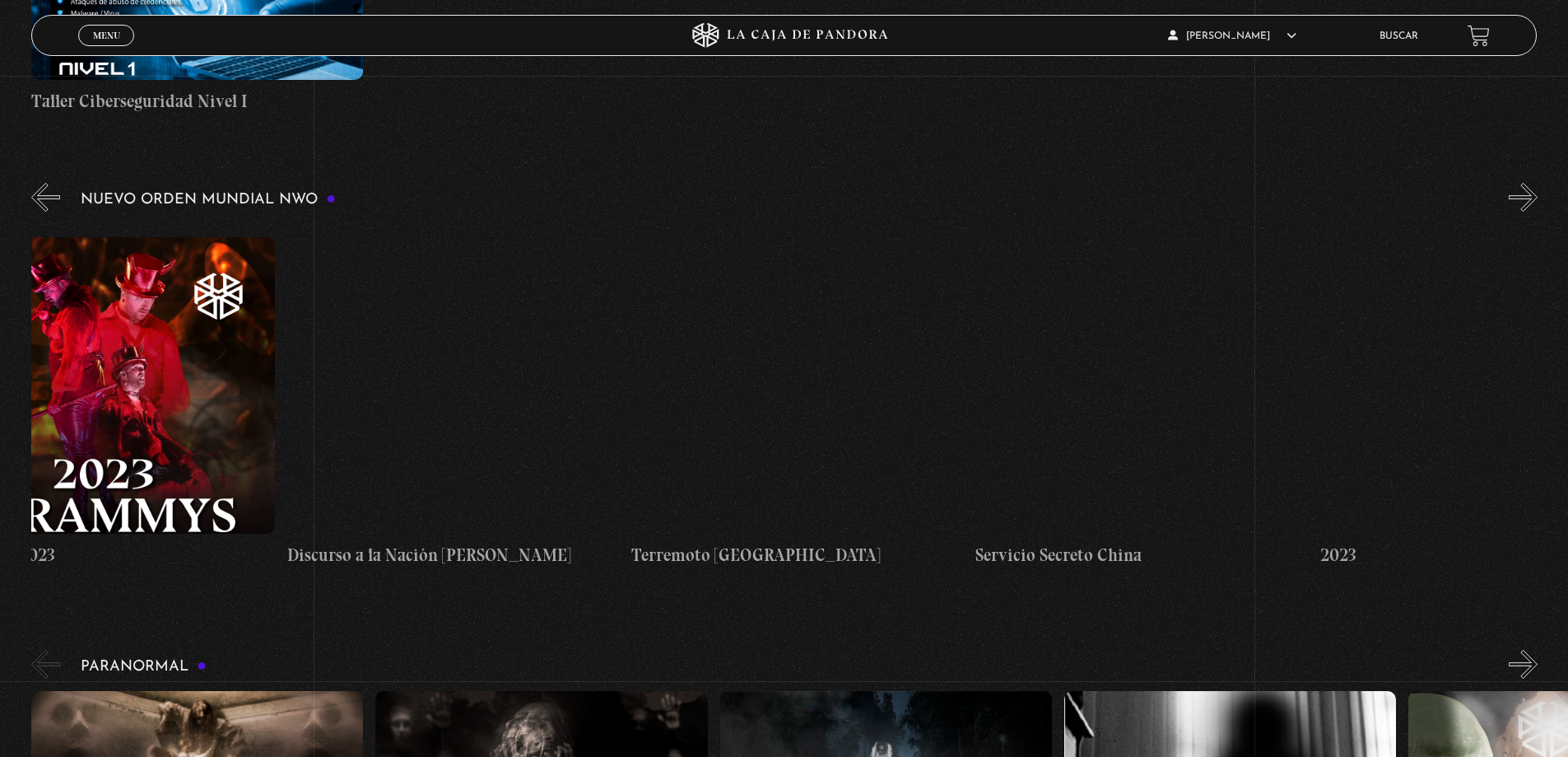
drag, startPoint x: 1286, startPoint y: 429, endPoint x: -640, endPoint y: 507, distance: 1927.6
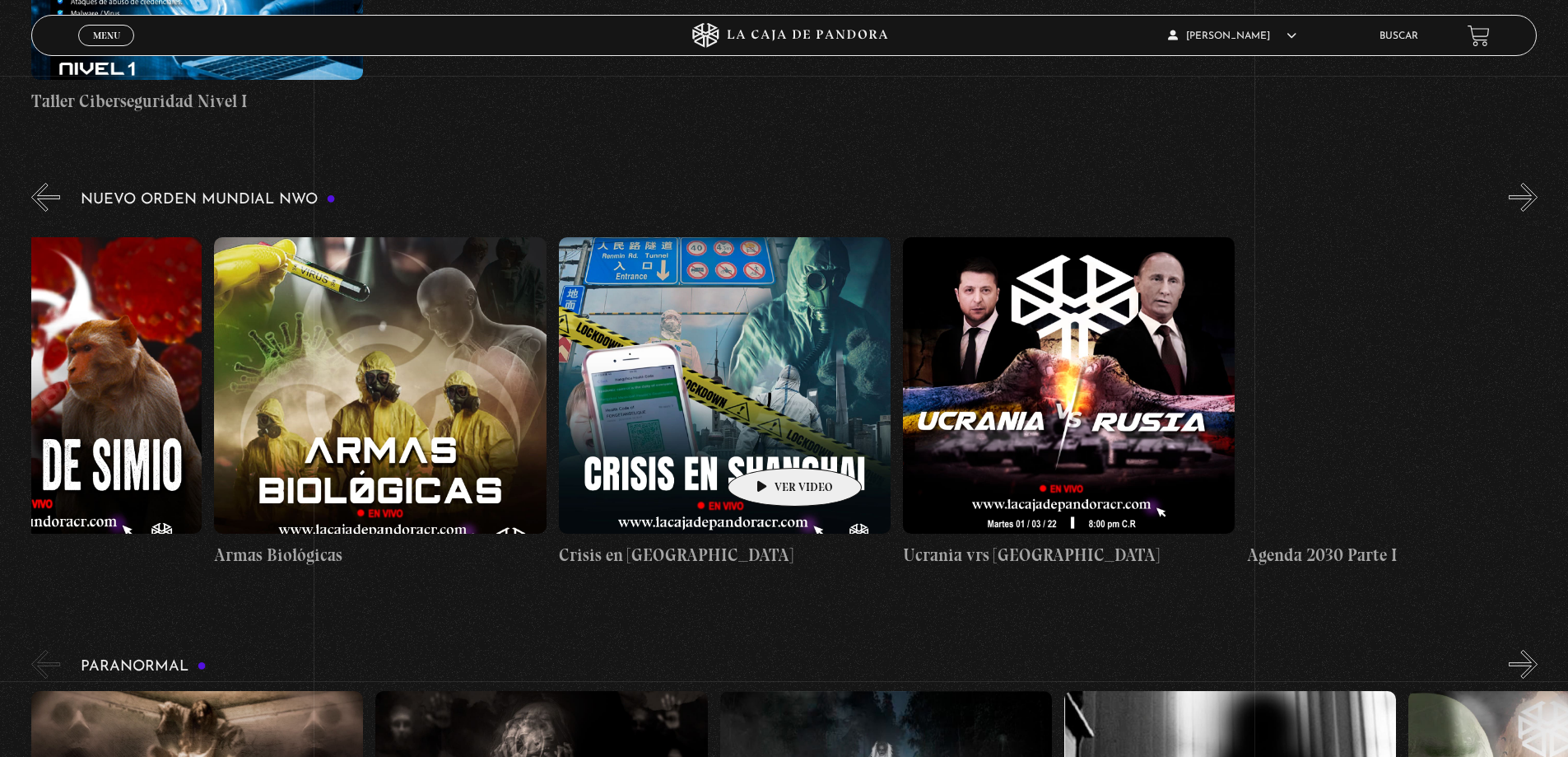
drag, startPoint x: 1065, startPoint y: 431, endPoint x: -799, endPoint y: 475, distance: 1864.5
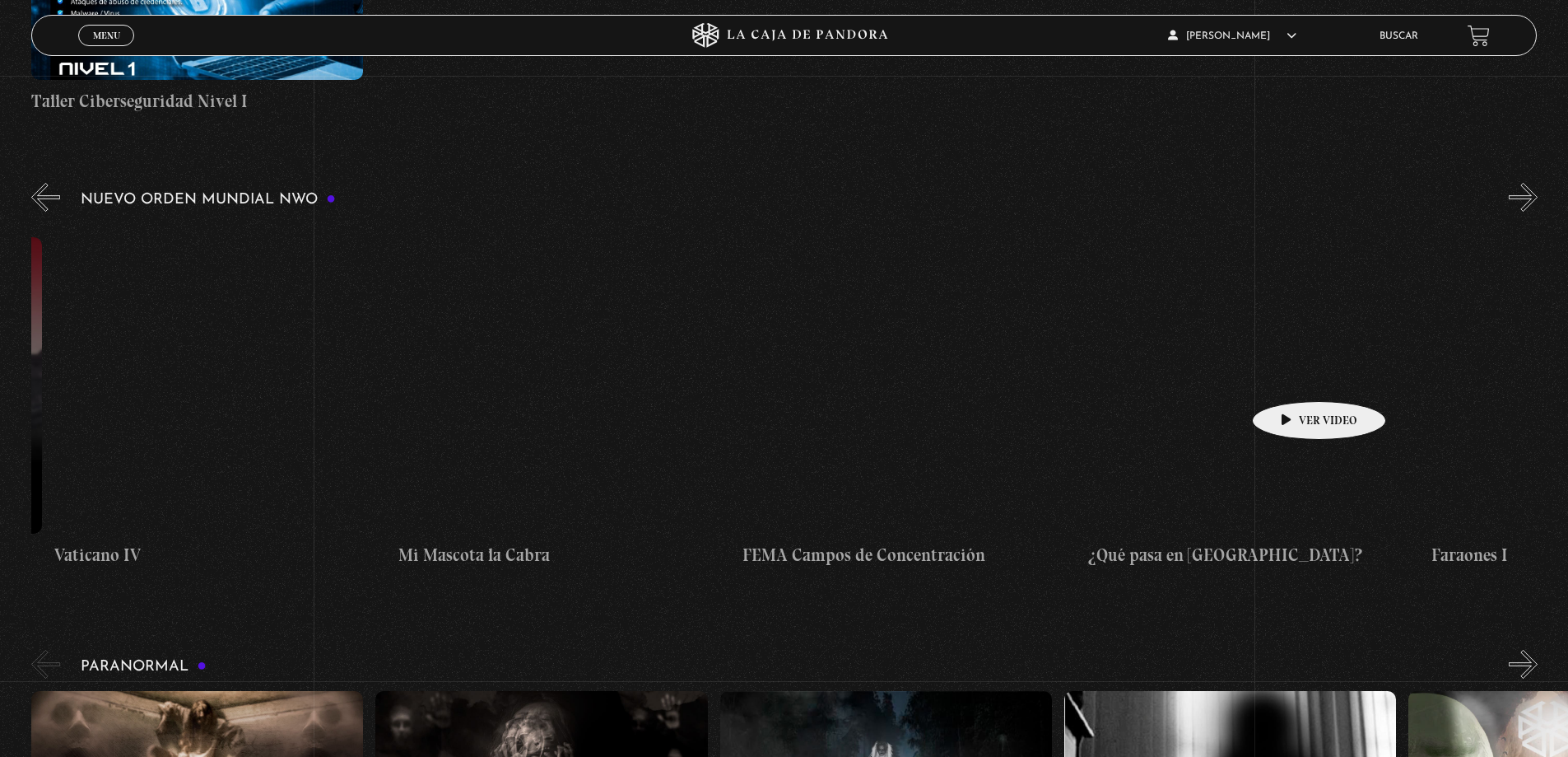
scroll to position [0, 23766]
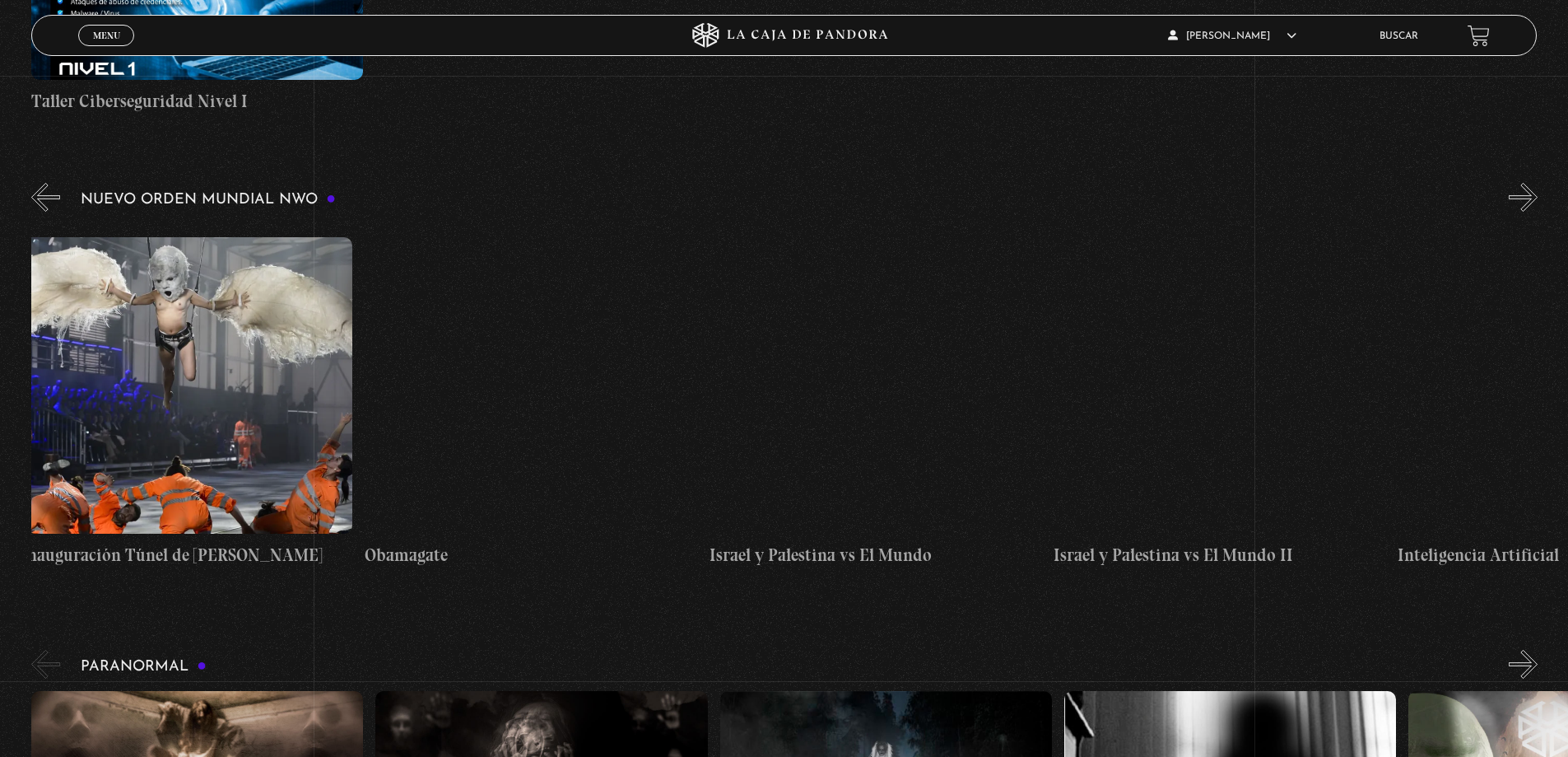
drag, startPoint x: 1398, startPoint y: 379, endPoint x: 624, endPoint y: 392, distance: 774.1
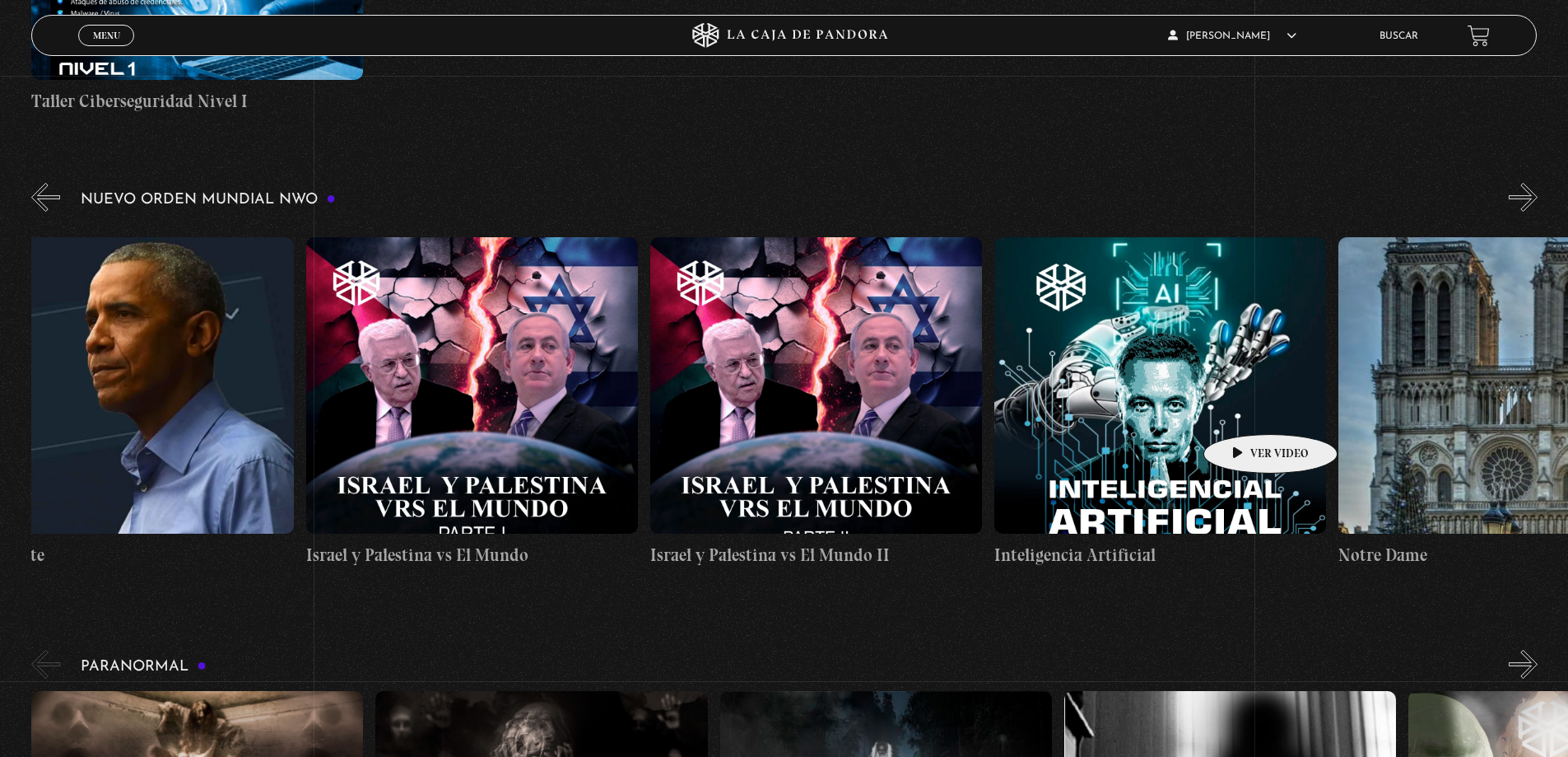
scroll to position [0, 24141]
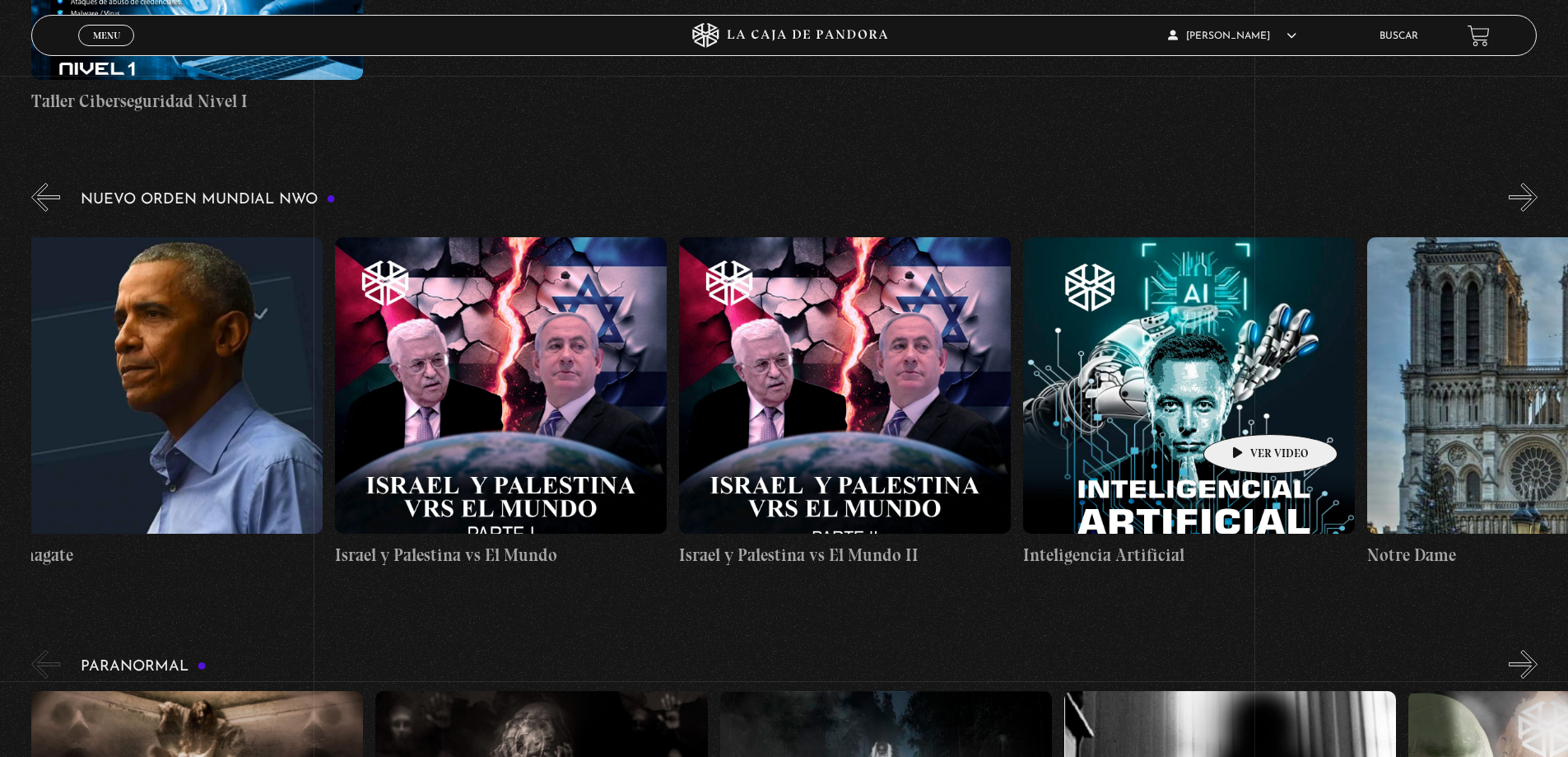
drag, startPoint x: 1354, startPoint y: 392, endPoint x: 1280, endPoint y: 404, distance: 75.0
click at [582, 327] on figure at bounding box center [501, 385] width 332 height 296
click at [526, 384] on figure at bounding box center [501, 385] width 332 height 296
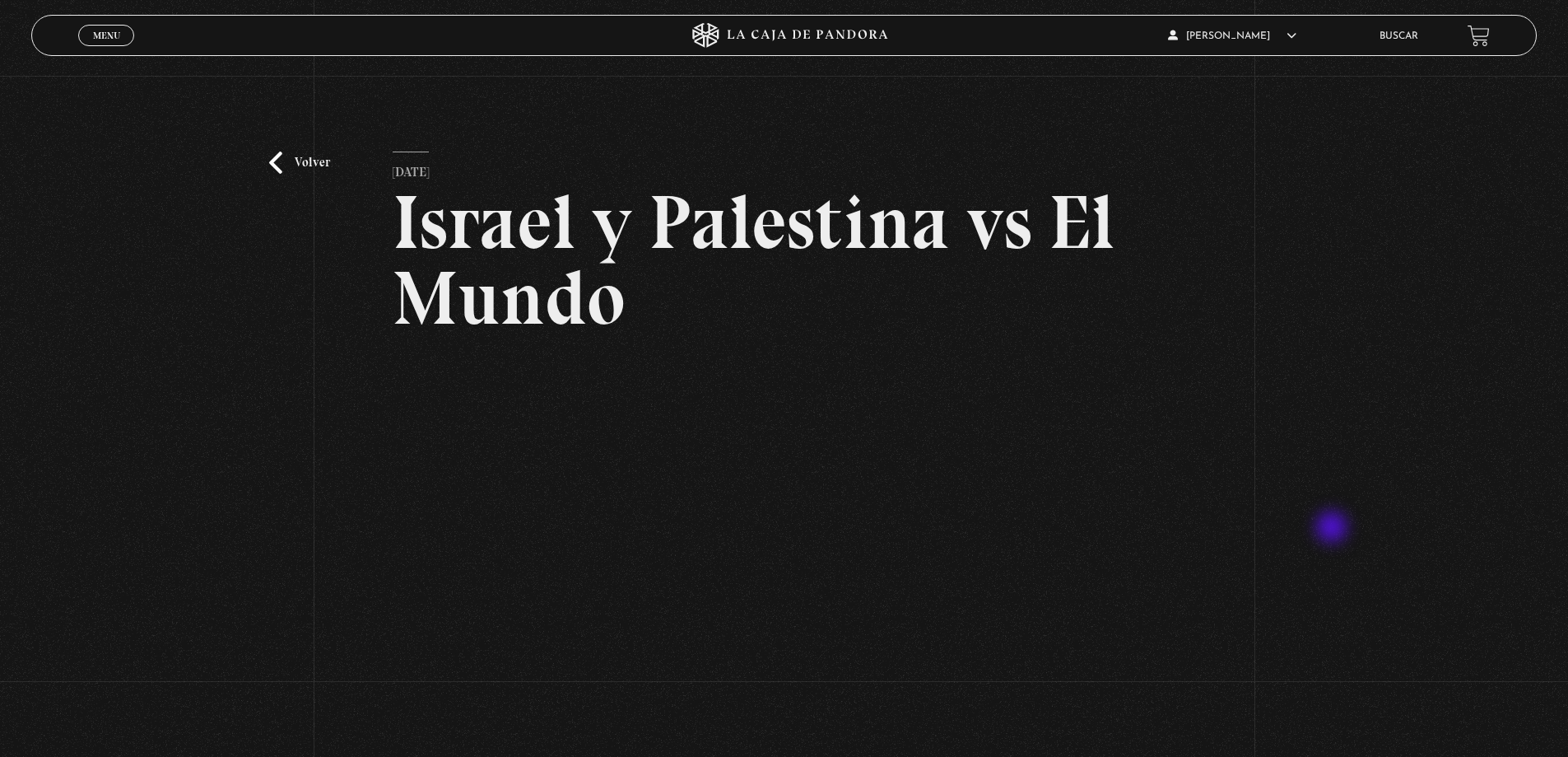
click at [1319, 521] on div "Volver [DATE] Israel y Palestina vs El Mundo WhatsApp Twitter Messenger Email" at bounding box center [784, 476] width 1568 height 801
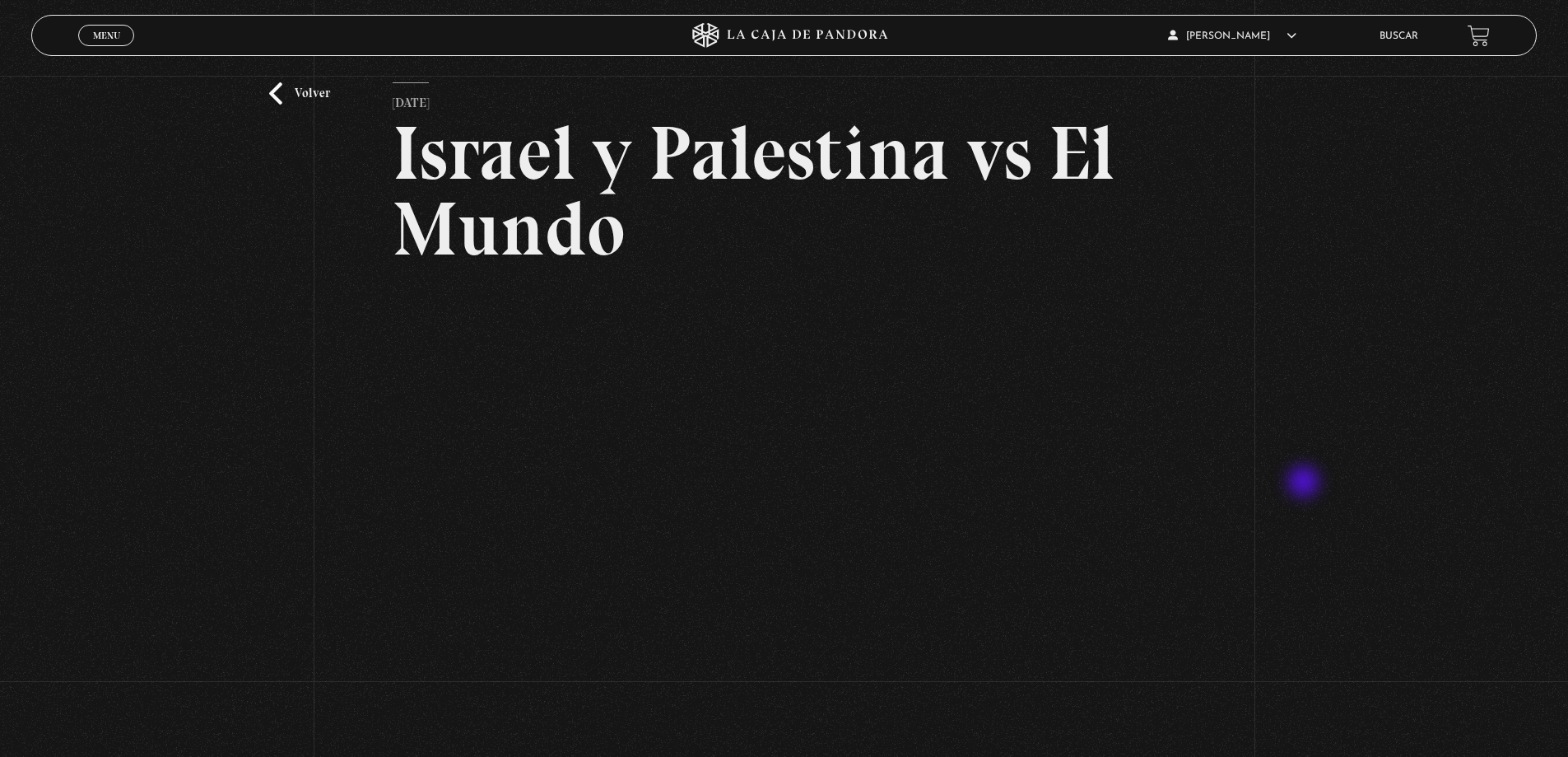
scroll to position [165, 0]
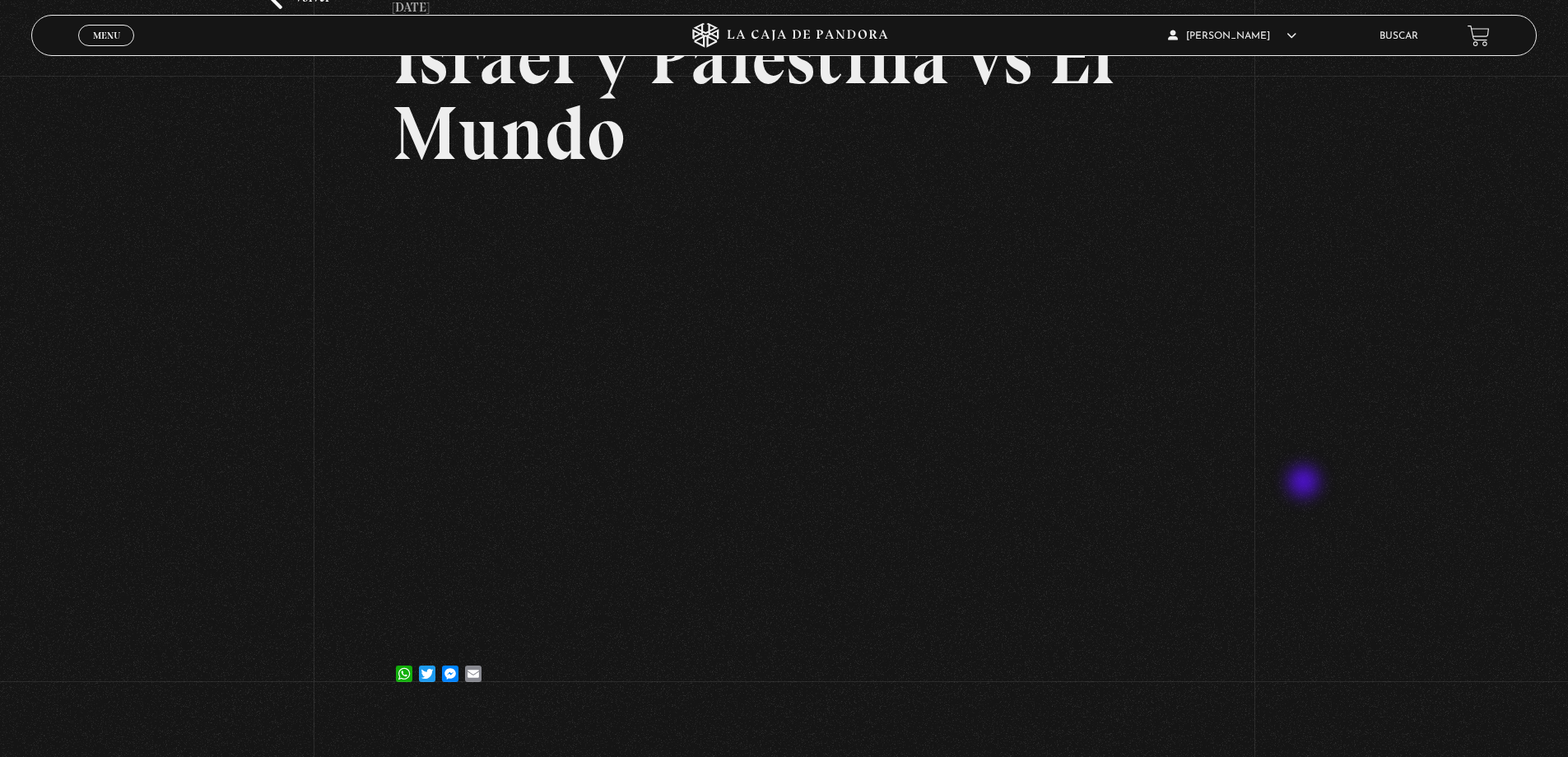
click at [1306, 483] on div "Volver [DATE] Israel y Palestina vs El Mundo WhatsApp Twitter Messenger Email" at bounding box center [784, 311] width 1568 height 801
click at [272, 497] on div "Volver [DATE] Israel y Palestina vs El Mundo WhatsApp Twitter Messenger Email" at bounding box center [784, 311] width 1568 height 801
